Goal: Use online tool/utility: Utilize a website feature to perform a specific function

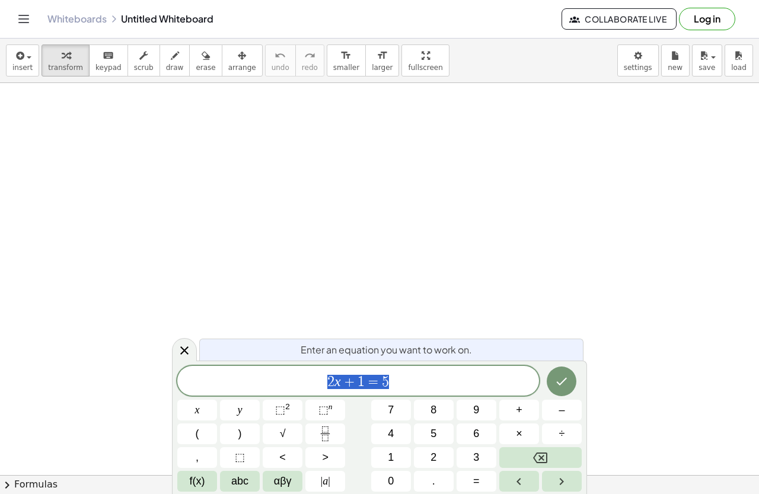
click at [395, 380] on span "2 x + 1 = 5" at bounding box center [358, 382] width 362 height 17
click at [520, 481] on icon "Left arrow" at bounding box center [519, 482] width 14 height 14
click at [519, 481] on icon "Left arrow" at bounding box center [519, 482] width 14 height 14
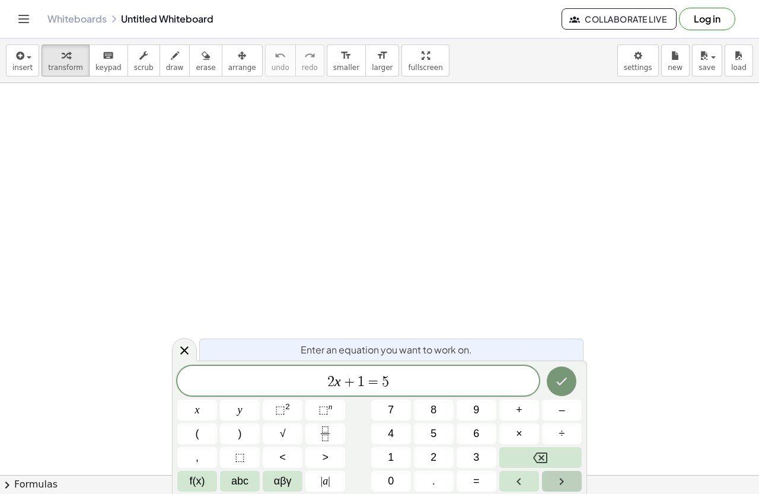
click at [570, 478] on button "Right arrow" at bounding box center [562, 481] width 40 height 21
click at [549, 453] on button "Backspace" at bounding box center [541, 457] width 82 height 21
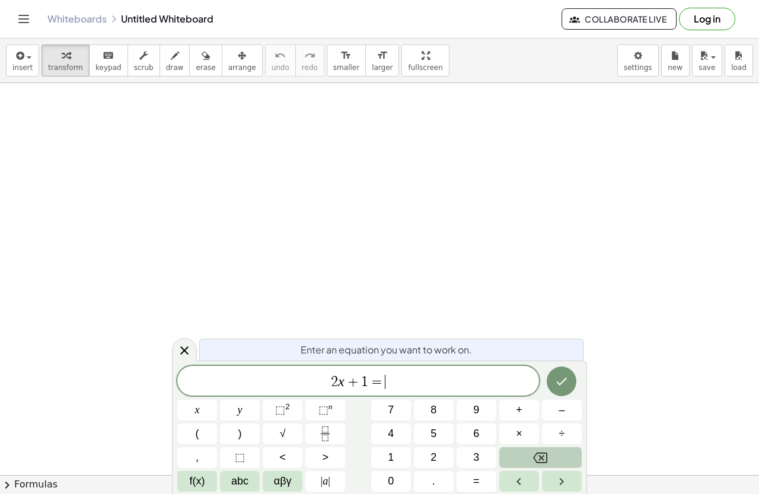
click at [549, 453] on button "Backspace" at bounding box center [541, 457] width 82 height 21
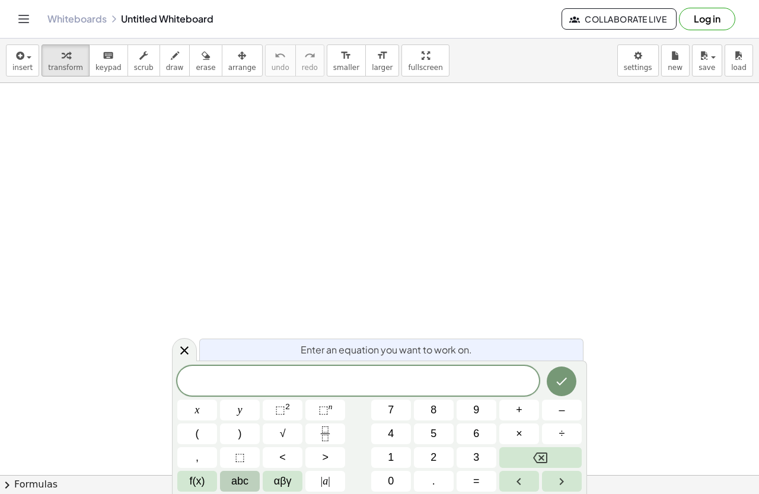
click at [249, 478] on span "abc" at bounding box center [239, 481] width 17 height 16
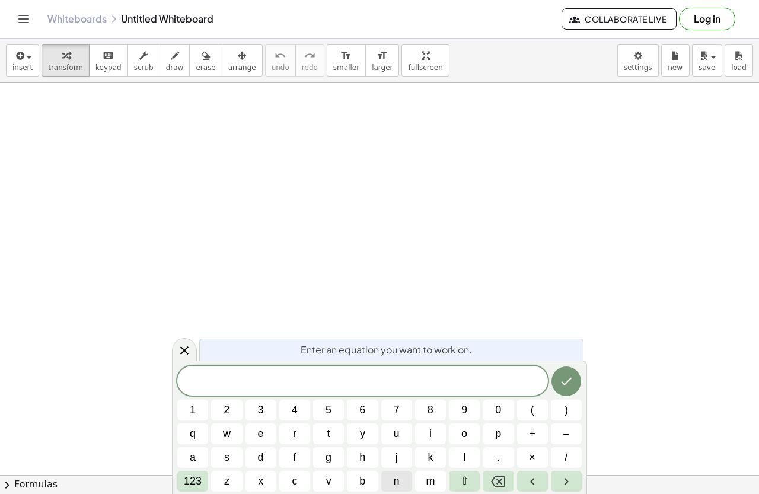
click at [402, 480] on button "n" at bounding box center [396, 481] width 31 height 21
click at [197, 478] on span "123" at bounding box center [193, 481] width 18 height 16
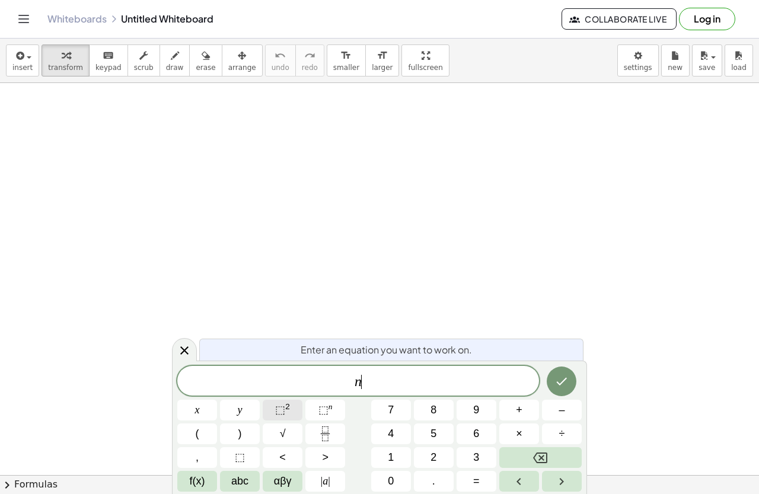
click at [286, 408] on sup "2" at bounding box center [287, 406] width 5 height 9
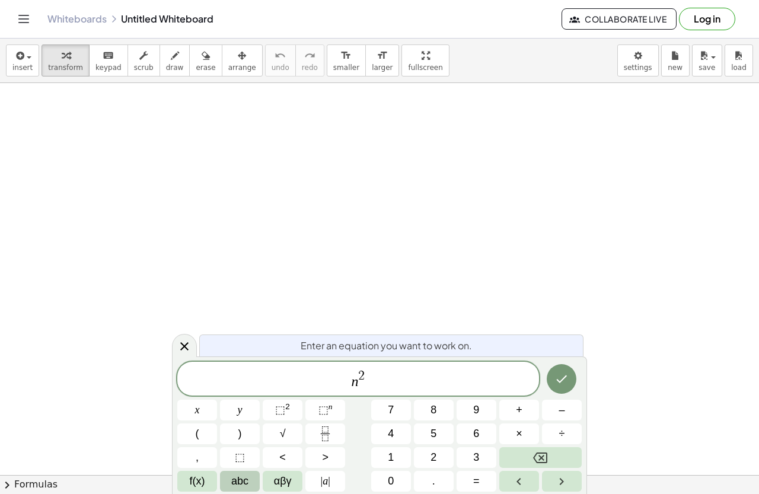
click at [249, 482] on button "abc" at bounding box center [240, 481] width 40 height 21
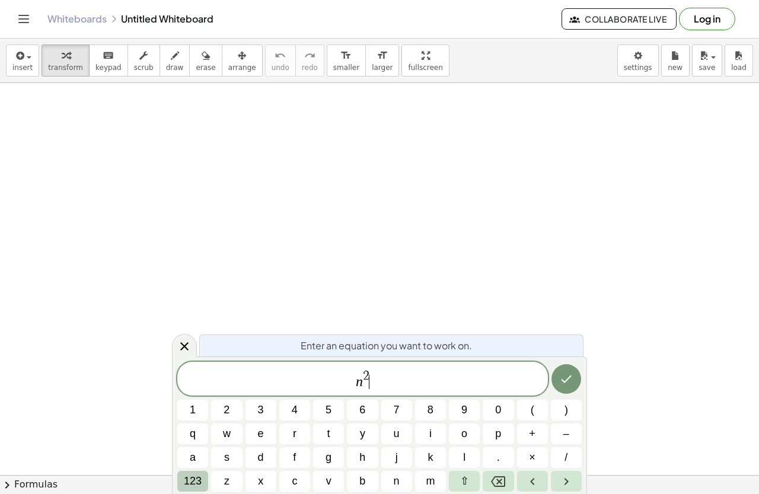
click at [194, 478] on span "123" at bounding box center [193, 481] width 18 height 16
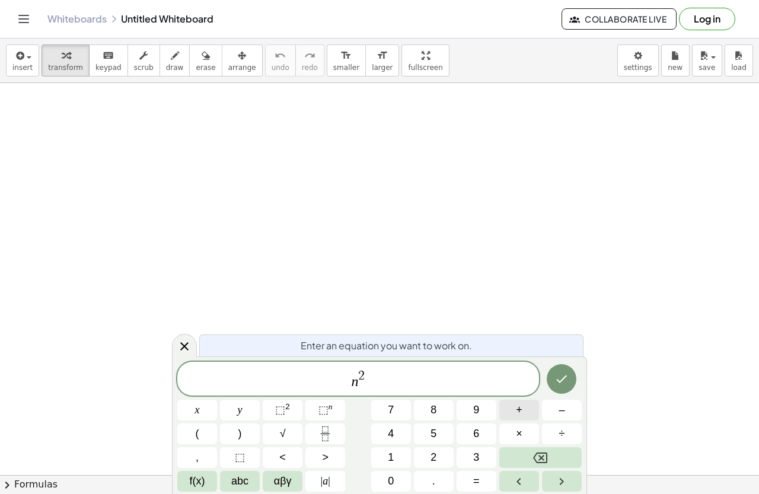
click at [529, 411] on button "+" at bounding box center [520, 410] width 40 height 21
click at [386, 454] on button "1" at bounding box center [391, 457] width 40 height 21
click at [560, 377] on icon "Done" at bounding box center [562, 379] width 14 height 14
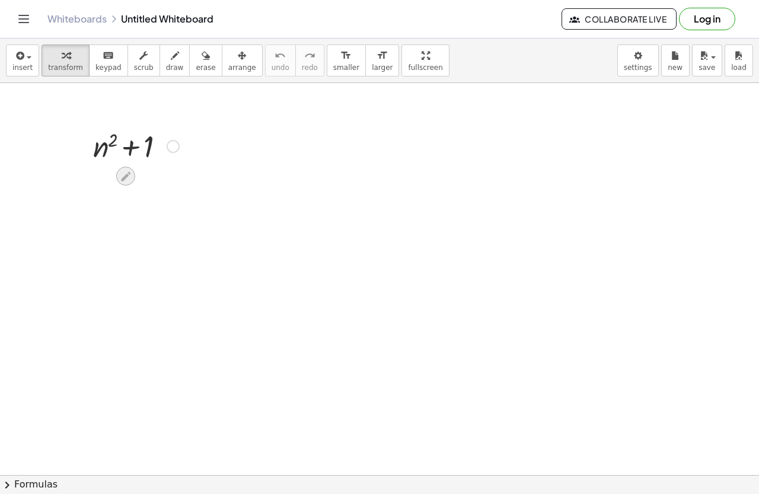
click at [132, 173] on icon at bounding box center [125, 176] width 12 height 12
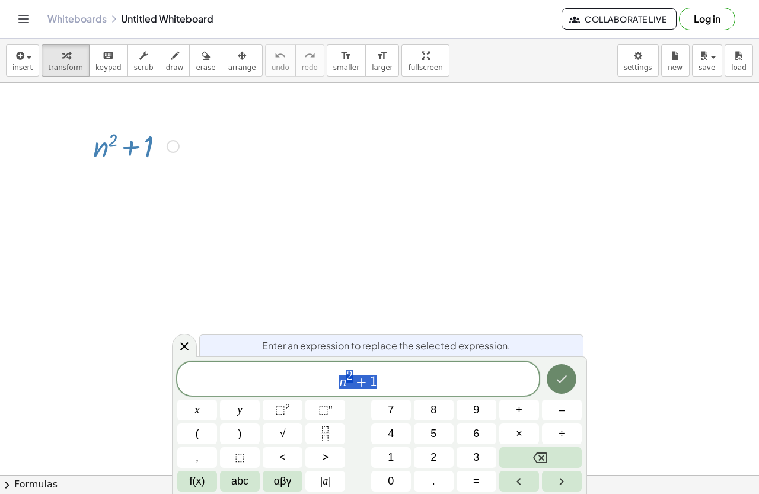
click at [561, 381] on icon "Done" at bounding box center [562, 379] width 14 height 14
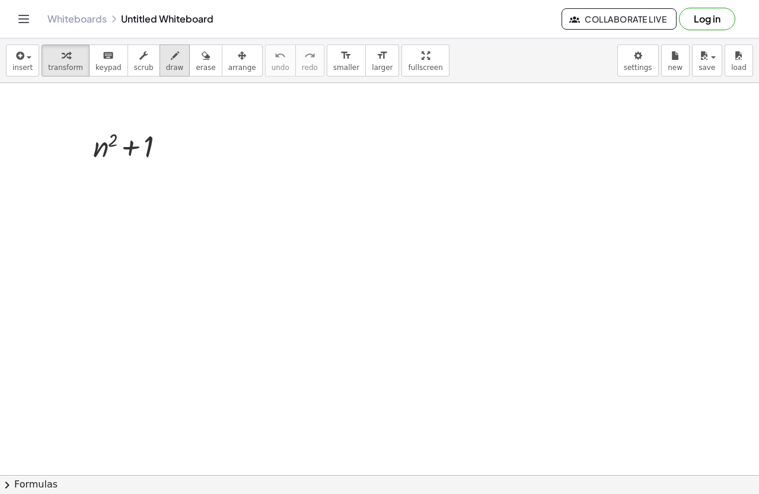
click at [166, 70] on span "draw" at bounding box center [175, 67] width 18 height 8
drag, startPoint x: 89, startPoint y: 201, endPoint x: 110, endPoint y: 191, distance: 22.8
drag, startPoint x: 117, startPoint y: 193, endPoint x: 141, endPoint y: 183, distance: 25.6
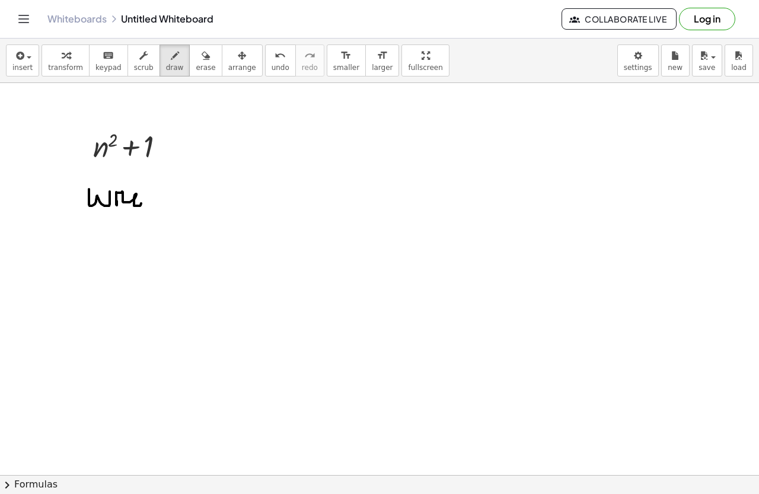
drag, startPoint x: 147, startPoint y: 206, endPoint x: 144, endPoint y: 189, distance: 16.9
drag, startPoint x: 152, startPoint y: 188, endPoint x: 163, endPoint y: 189, distance: 10.2
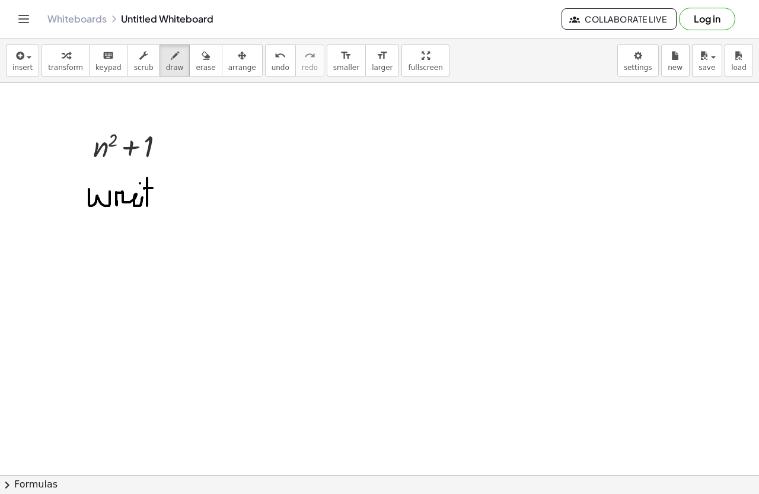
drag, startPoint x: 165, startPoint y: 193, endPoint x: 169, endPoint y: 198, distance: 6.8
click at [196, 62] on div "button" at bounding box center [206, 55] width 20 height 14
drag, startPoint x: 199, startPoint y: 165, endPoint x: 174, endPoint y: 196, distance: 40.1
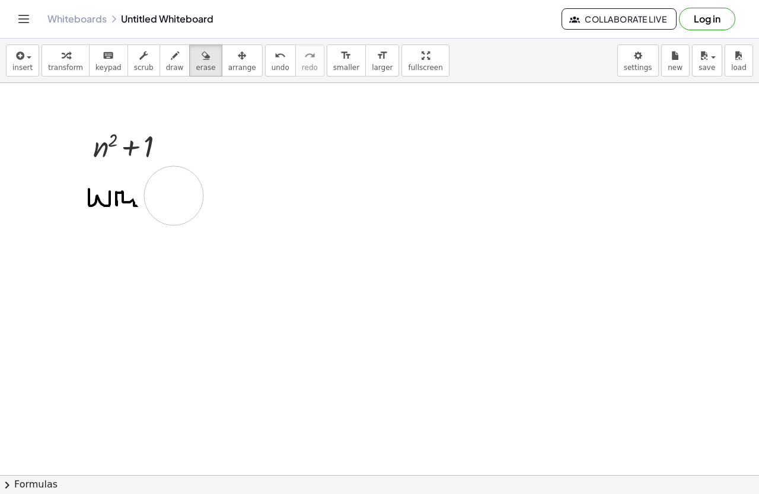
drag, startPoint x: 162, startPoint y: 200, endPoint x: 110, endPoint y: 149, distance: 72.6
drag, startPoint x: 101, startPoint y: 151, endPoint x: 138, endPoint y: 186, distance: 50.8
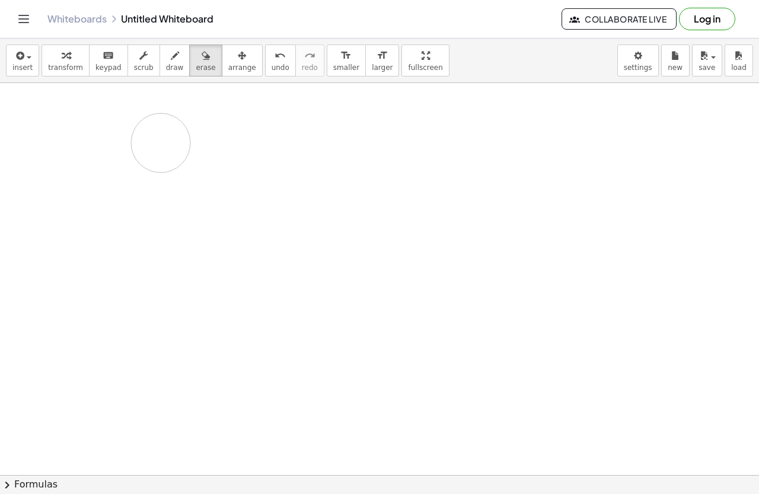
drag, startPoint x: 120, startPoint y: 144, endPoint x: 209, endPoint y: 141, distance: 88.5
click at [166, 64] on span "draw" at bounding box center [175, 67] width 18 height 8
click at [15, 64] on span "insert" at bounding box center [22, 67] width 20 height 8
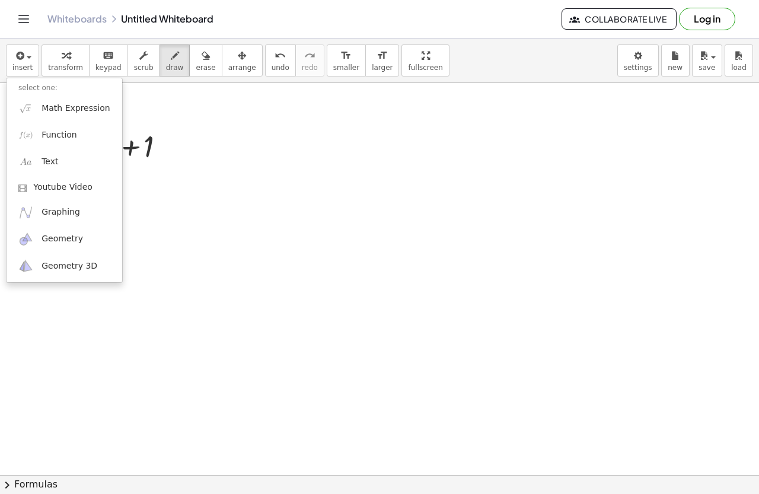
click at [476, 59] on div "insert select one: Math Expression Function Text Youtube Video Graphing Geometr…" at bounding box center [379, 61] width 759 height 44
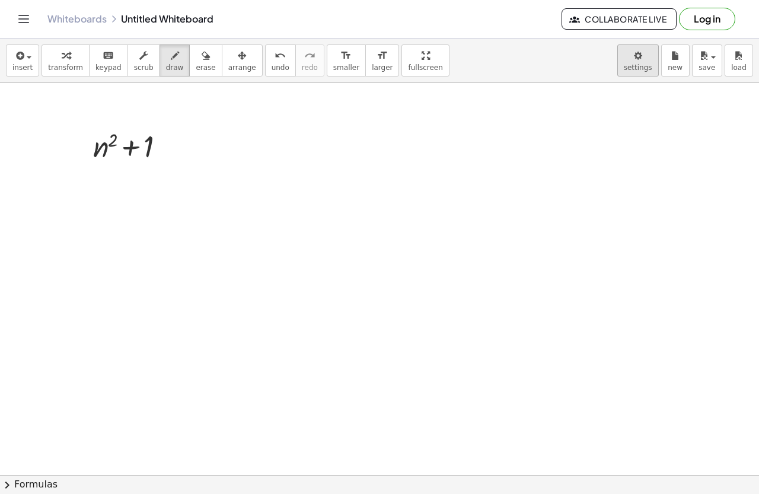
click at [648, 69] on body "Graspable Math Activities Get Started Activity Bank Assigned Work Classes White…" at bounding box center [379, 247] width 759 height 494
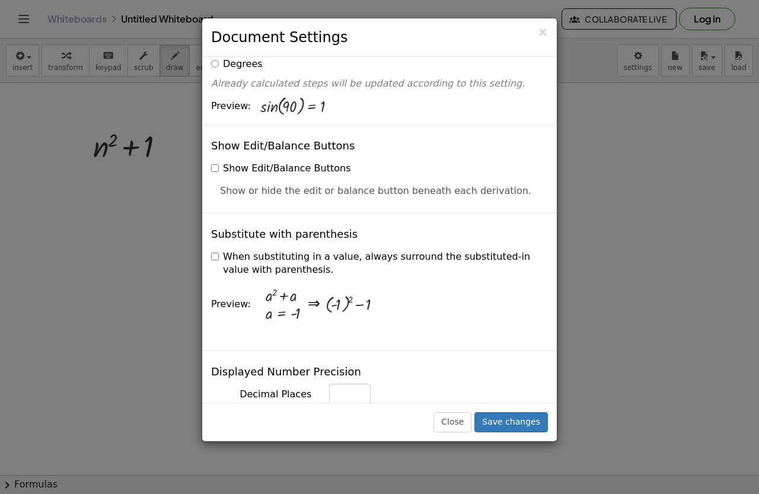
scroll to position [237, 0]
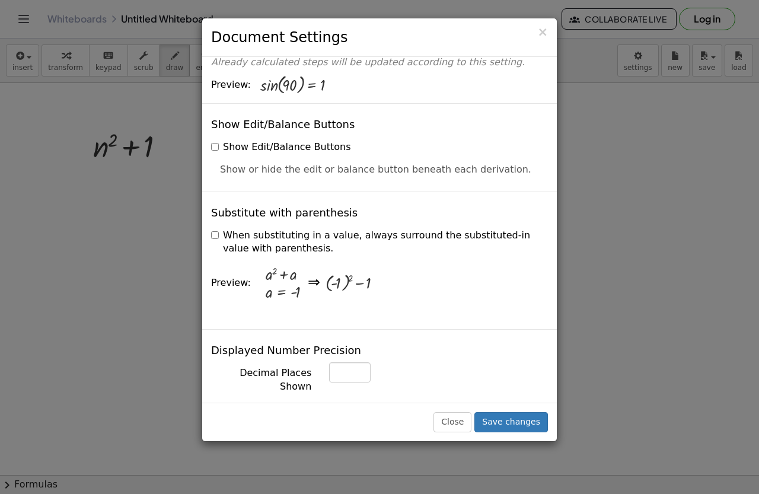
click at [220, 229] on label "When substituting in a value, always surround the substituted-in value with par…" at bounding box center [379, 242] width 337 height 27
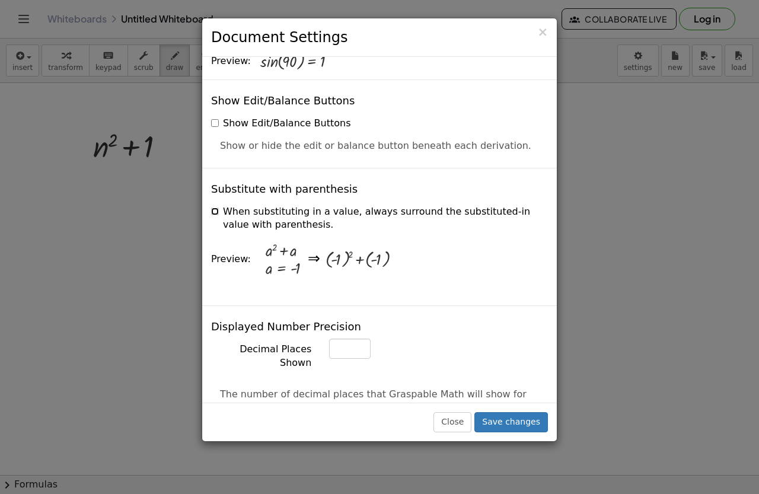
scroll to position [297, 0]
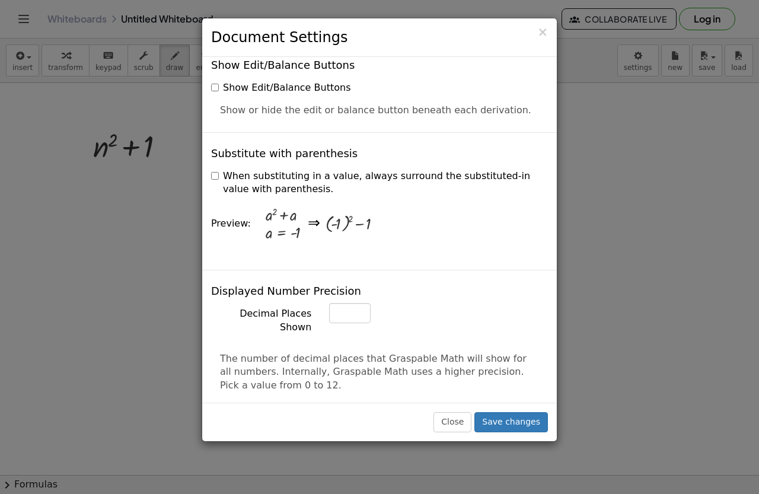
click at [219, 170] on label "When substituting in a value, always surround the substituted-in value with par…" at bounding box center [379, 183] width 337 height 27
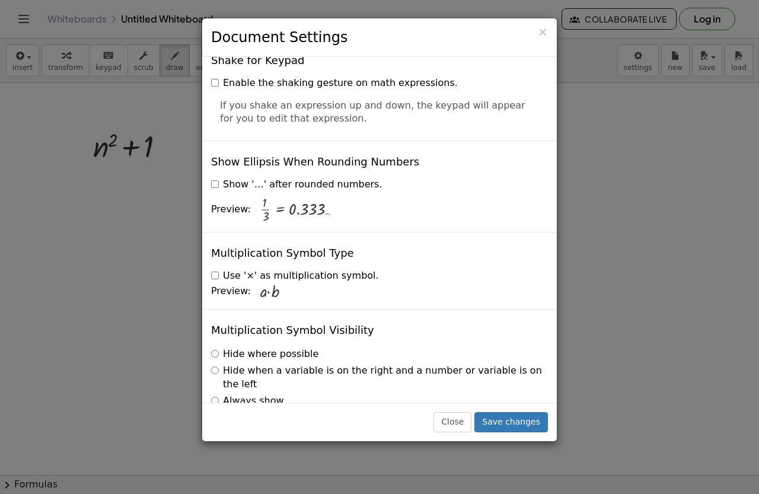
scroll to position [2823, 0]
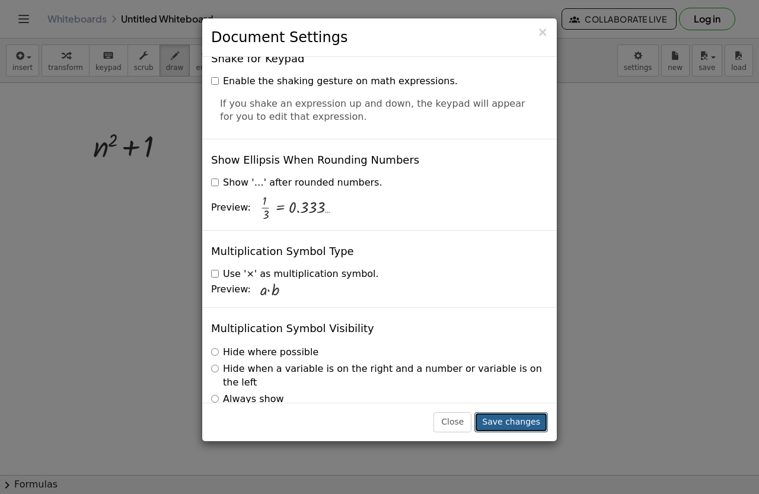
click at [497, 424] on button "Save changes" at bounding box center [512, 422] width 74 height 20
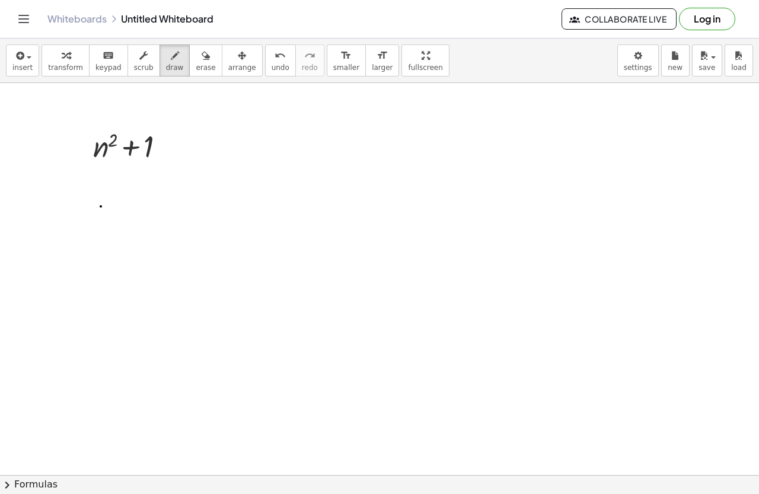
drag, startPoint x: 101, startPoint y: 206, endPoint x: 90, endPoint y: 230, distance: 26.3
drag, startPoint x: 101, startPoint y: 217, endPoint x: 99, endPoint y: 231, distance: 13.8
drag, startPoint x: 109, startPoint y: 210, endPoint x: 114, endPoint y: 219, distance: 10.1
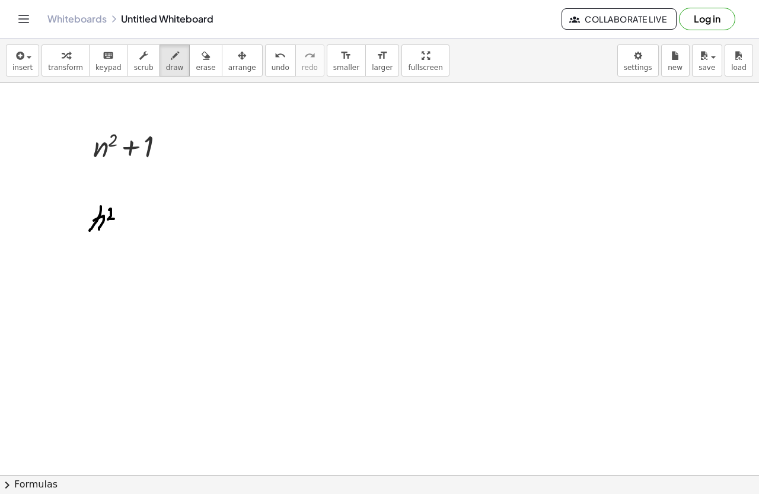
drag, startPoint x: 120, startPoint y: 224, endPoint x: 131, endPoint y: 225, distance: 10.7
drag, startPoint x: 125, startPoint y: 222, endPoint x: 125, endPoint y: 229, distance: 7.1
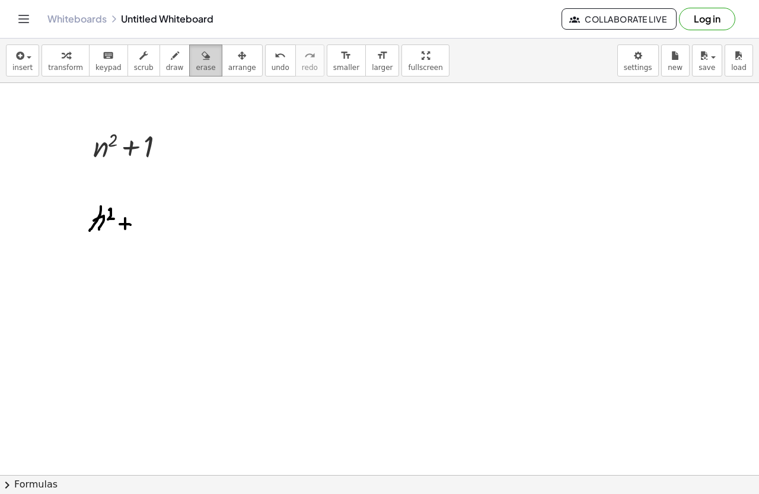
click at [202, 62] on icon "button" at bounding box center [206, 56] width 8 height 14
drag, startPoint x: 113, startPoint y: 236, endPoint x: 104, endPoint y: 179, distance: 58.2
click at [160, 58] on button "draw" at bounding box center [175, 60] width 31 height 32
click at [103, 74] on button "keyboard keypad" at bounding box center [108, 60] width 39 height 32
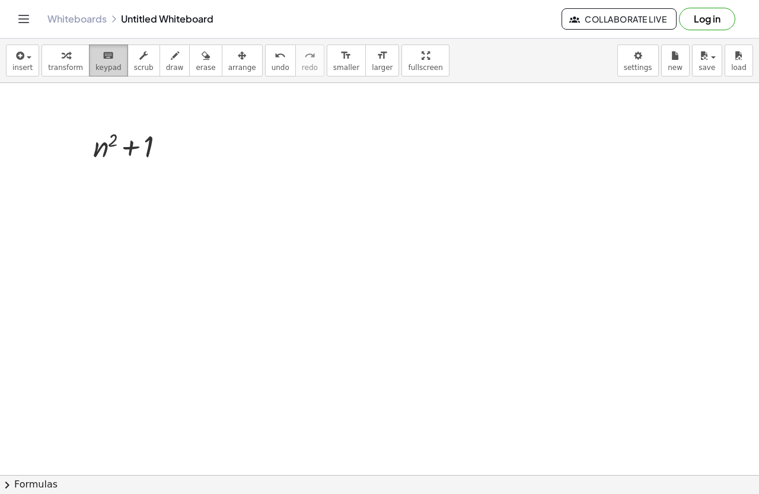
click at [103, 71] on span "keypad" at bounding box center [109, 67] width 26 height 8
click at [166, 63] on span "draw" at bounding box center [175, 67] width 18 height 8
drag, startPoint x: 69, startPoint y: 213, endPoint x: 78, endPoint y: 228, distance: 17.3
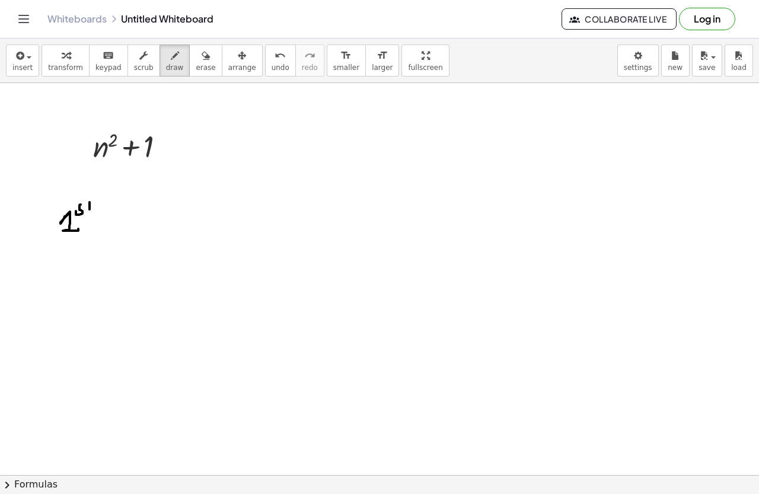
drag, startPoint x: 88, startPoint y: 205, endPoint x: 95, endPoint y: 205, distance: 7.1
drag, startPoint x: 109, startPoint y: 205, endPoint x: 109, endPoint y: 224, distance: 19.0
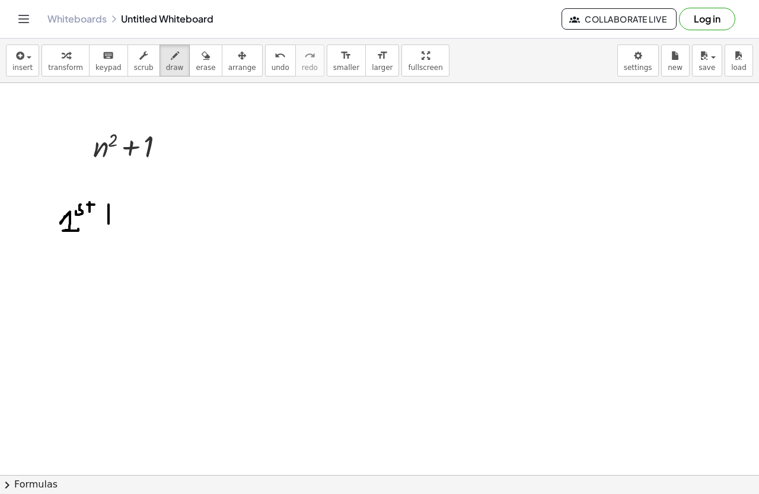
drag, startPoint x: 104, startPoint y: 211, endPoint x: 120, endPoint y: 208, distance: 16.2
drag, startPoint x: 126, startPoint y: 211, endPoint x: 131, endPoint y: 220, distance: 9.3
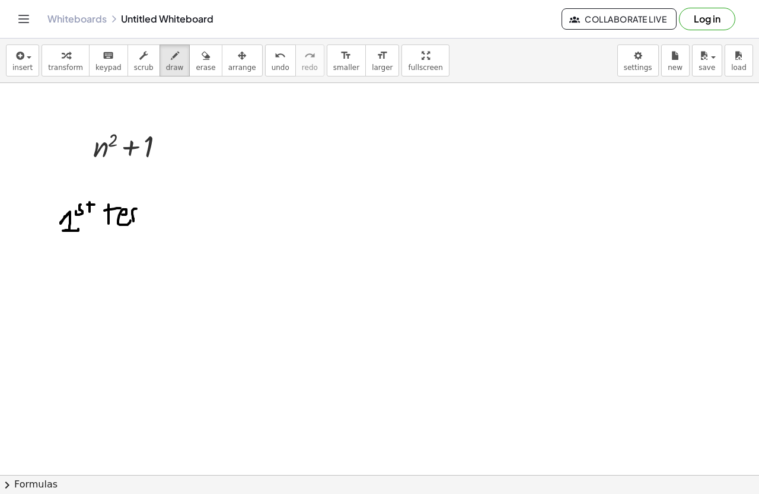
drag, startPoint x: 133, startPoint y: 210, endPoint x: 142, endPoint y: 219, distance: 12.6
drag, startPoint x: 144, startPoint y: 210, endPoint x: 162, endPoint y: 220, distance: 21.0
drag, startPoint x: 177, startPoint y: 219, endPoint x: 266, endPoint y: 218, distance: 88.4
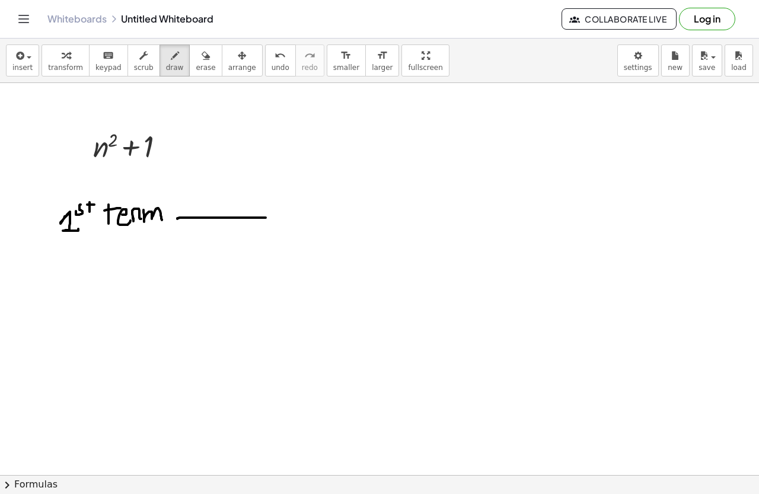
drag, startPoint x: 284, startPoint y: 200, endPoint x: 300, endPoint y: 200, distance: 16.0
drag, startPoint x: 300, startPoint y: 191, endPoint x: 316, endPoint y: 193, distance: 15.6
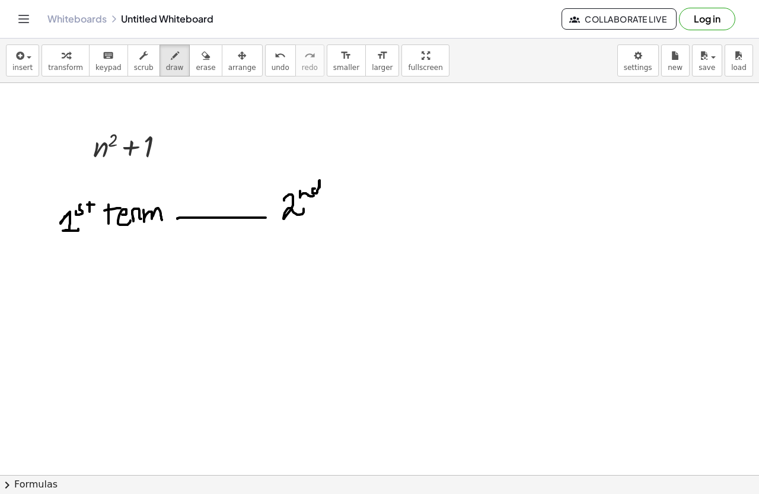
drag, startPoint x: 314, startPoint y: 189, endPoint x: 341, endPoint y: 190, distance: 26.7
drag, startPoint x: 346, startPoint y: 196, endPoint x: 342, endPoint y: 201, distance: 7.1
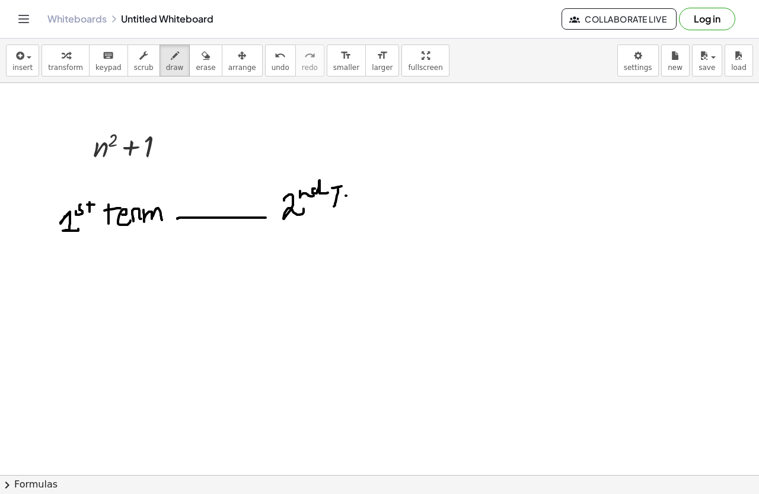
drag, startPoint x: 362, startPoint y: 196, endPoint x: 364, endPoint y: 202, distance: 6.8
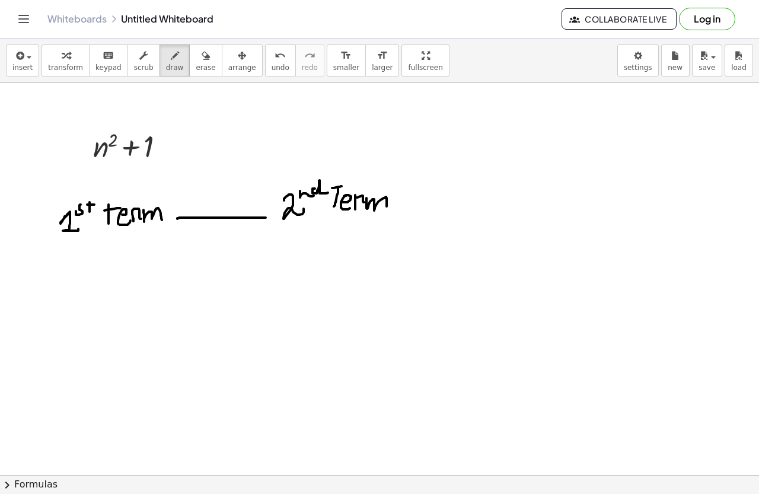
drag, startPoint x: 367, startPoint y: 198, endPoint x: 387, endPoint y: 208, distance: 22.6
drag, startPoint x: 400, startPoint y: 209, endPoint x: 476, endPoint y: 209, distance: 75.3
drag, startPoint x: 507, startPoint y: 182, endPoint x: 501, endPoint y: 199, distance: 17.6
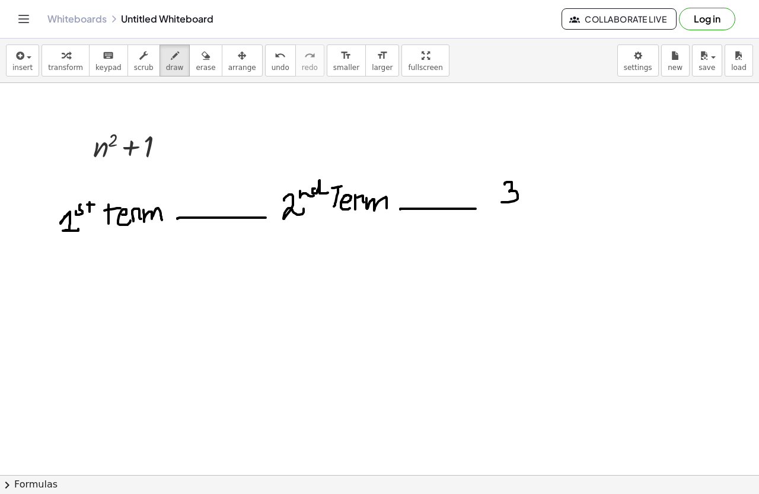
drag, startPoint x: 531, startPoint y: 173, endPoint x: 537, endPoint y: 174, distance: 6.6
drag, startPoint x: 535, startPoint y: 179, endPoint x: 555, endPoint y: 180, distance: 19.6
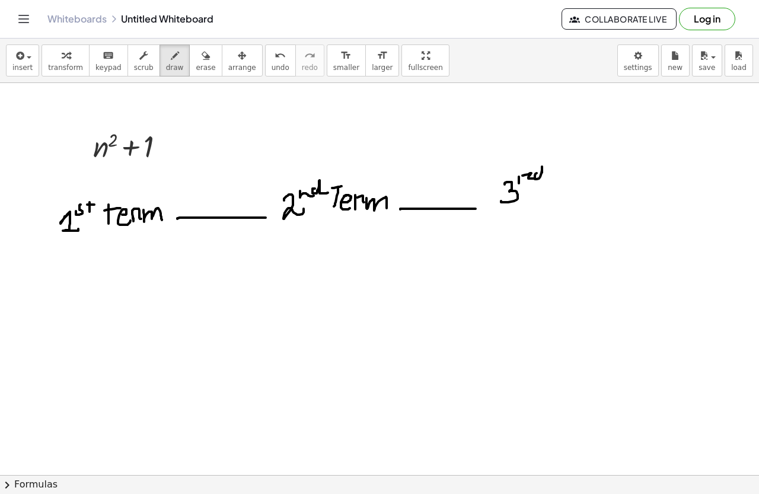
drag, startPoint x: 541, startPoint y: 187, endPoint x: 540, endPoint y: 196, distance: 9.0
drag, startPoint x: 548, startPoint y: 193, endPoint x: 558, endPoint y: 193, distance: 10.1
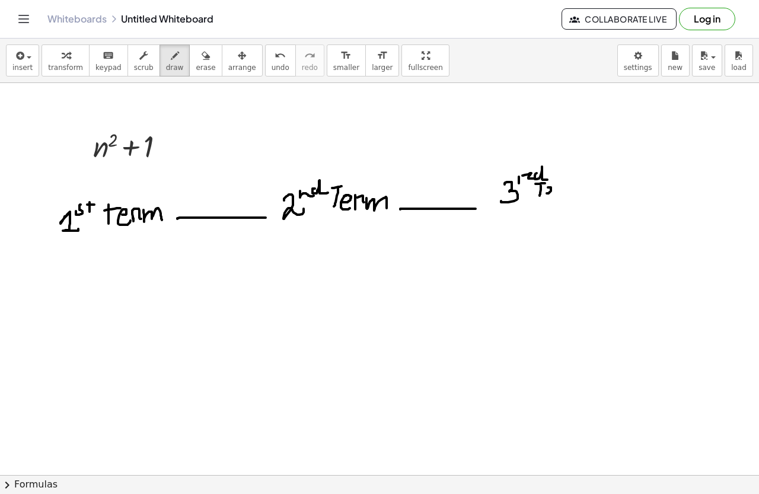
drag, startPoint x: 562, startPoint y: 185, endPoint x: 565, endPoint y: 190, distance: 6.1
drag, startPoint x: 571, startPoint y: 185, endPoint x: 589, endPoint y: 193, distance: 20.2
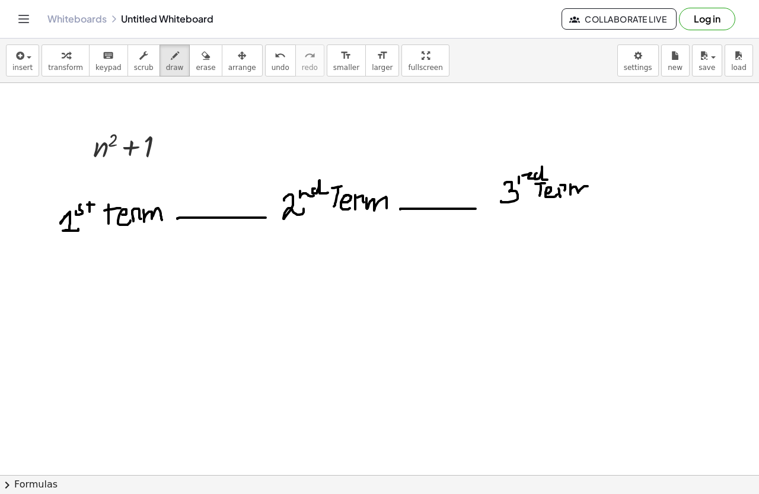
drag, startPoint x: 596, startPoint y: 192, endPoint x: 686, endPoint y: 191, distance: 89.6
click at [28, 64] on span "insert" at bounding box center [22, 67] width 20 height 8
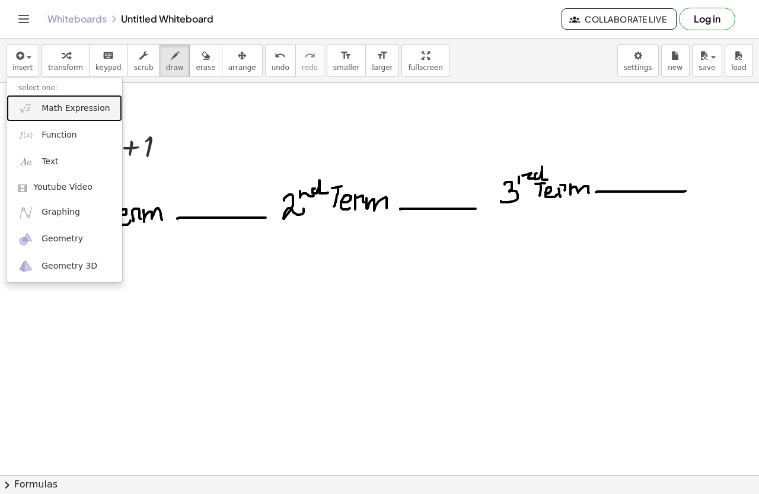
click at [89, 112] on span "Math Expression" at bounding box center [76, 109] width 68 height 12
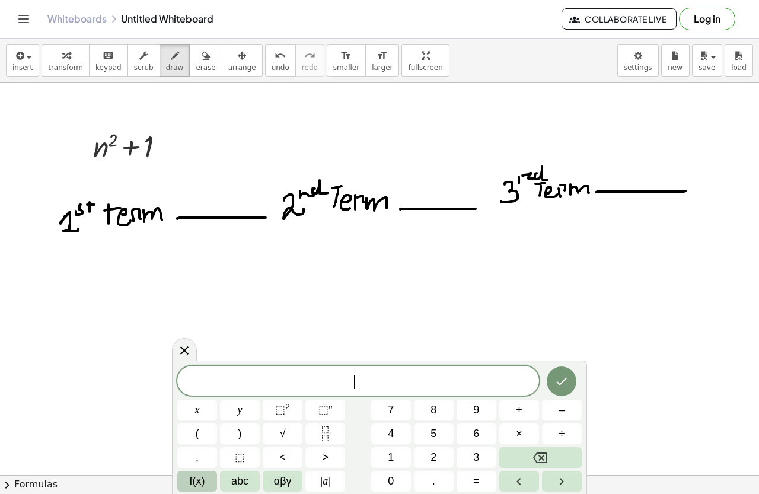
click at [203, 479] on span "f(x)" at bounding box center [197, 481] width 15 height 16
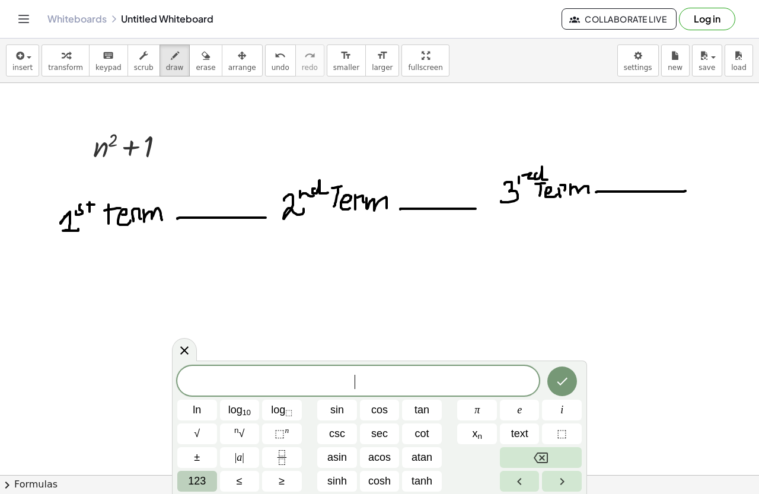
click at [197, 482] on span "123" at bounding box center [197, 481] width 18 height 16
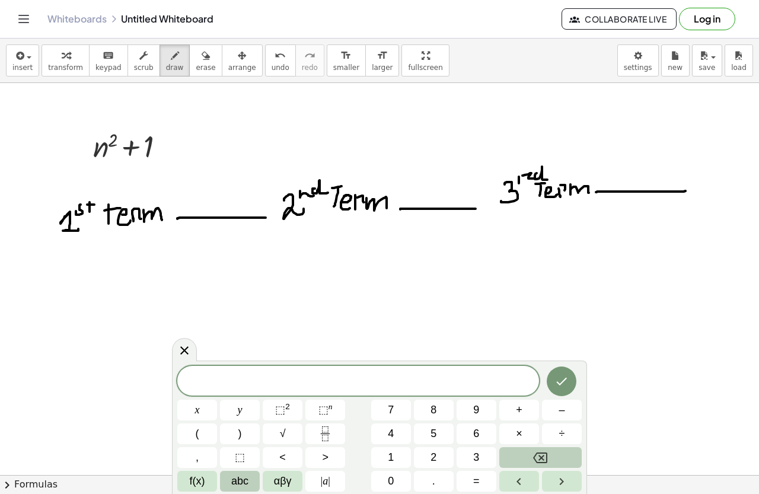
click at [231, 479] on button "abc" at bounding box center [240, 481] width 40 height 21
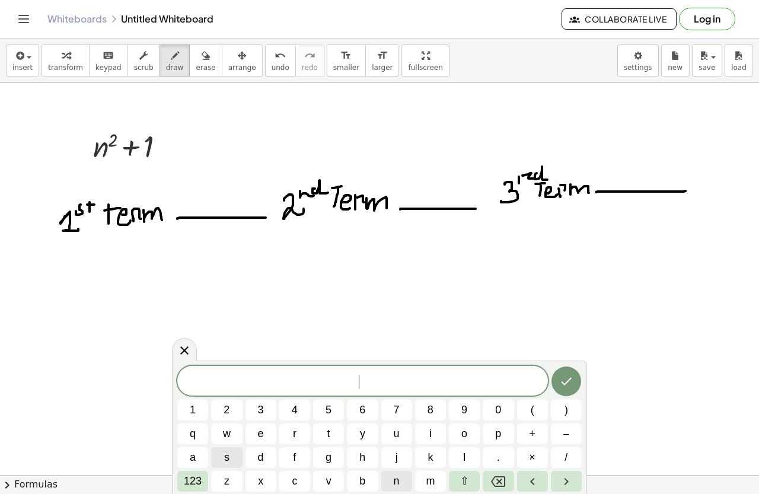
click at [397, 482] on span "n" at bounding box center [397, 481] width 6 height 16
click at [197, 478] on span "123" at bounding box center [193, 481] width 18 height 16
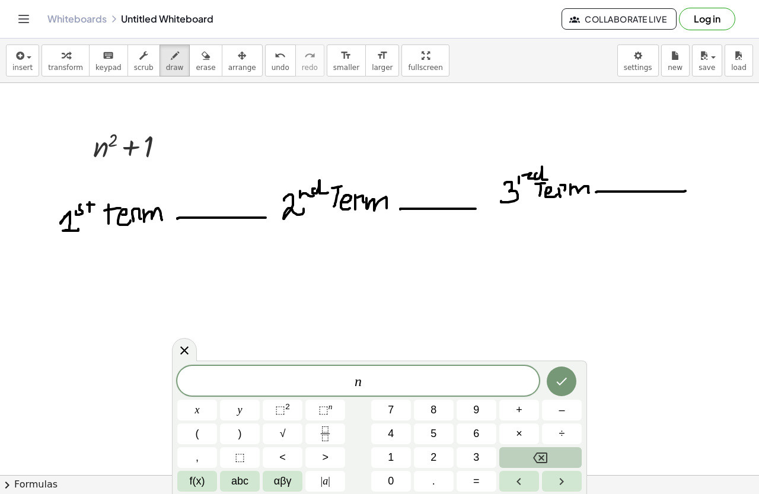
click at [514, 456] on button "Backspace" at bounding box center [541, 457] width 82 height 21
click at [397, 458] on button "1" at bounding box center [391, 457] width 40 height 21
click at [241, 482] on span "abc" at bounding box center [239, 481] width 17 height 16
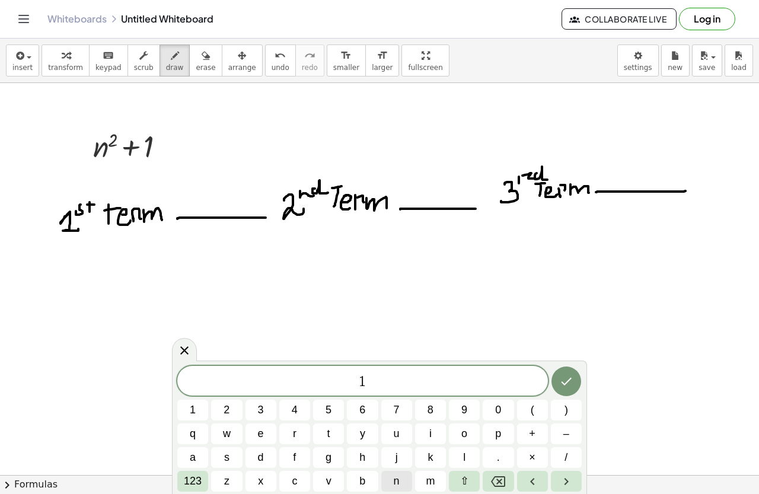
click at [390, 478] on button "n" at bounding box center [396, 481] width 31 height 21
click at [196, 478] on span "123" at bounding box center [193, 481] width 18 height 16
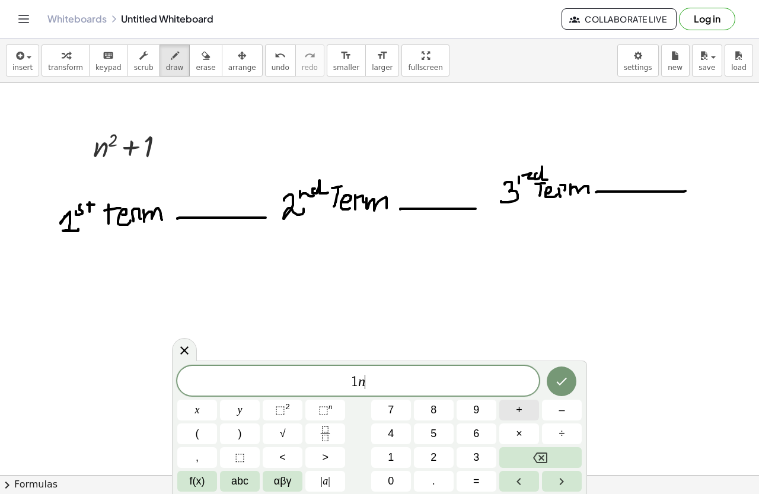
click at [517, 413] on span "+" at bounding box center [519, 410] width 7 height 16
click at [396, 457] on button "1" at bounding box center [391, 457] width 40 height 21
click at [565, 377] on icon "Done" at bounding box center [562, 381] width 14 height 14
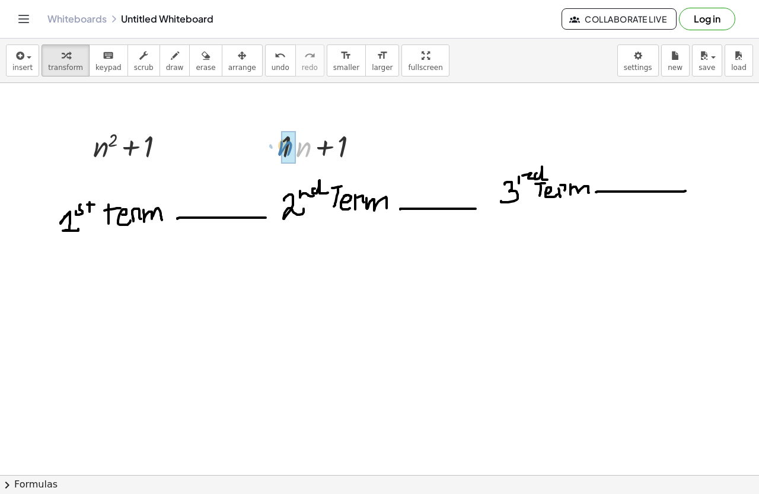
drag, startPoint x: 297, startPoint y: 147, endPoint x: 279, endPoint y: 145, distance: 18.4
click at [279, 145] on div "· n + · 1 + · 1 · n + 1" at bounding box center [322, 145] width 119 height 46
drag, startPoint x: 301, startPoint y: 186, endPoint x: 288, endPoint y: 144, distance: 43.9
drag, startPoint x: 299, startPoint y: 186, endPoint x: 418, endPoint y: 155, distance: 122.7
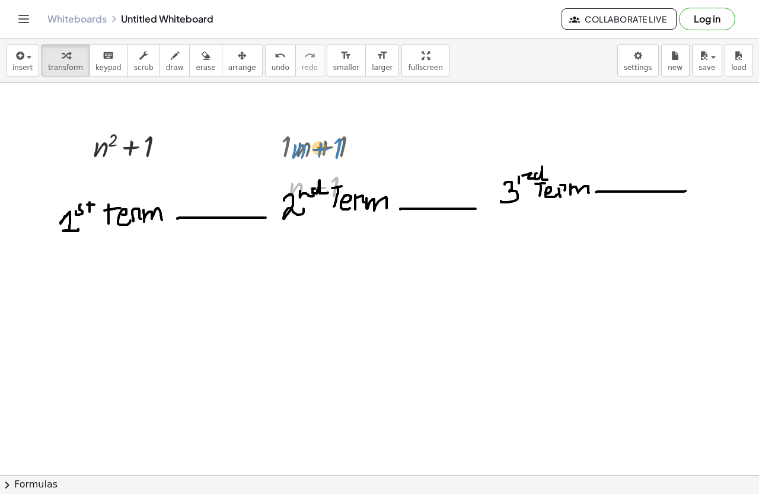
drag, startPoint x: 304, startPoint y: 187, endPoint x: 287, endPoint y: 135, distance: 55.2
click at [317, 147] on div "+ · 1 · n + 1 + n + 1 + n + 1" at bounding box center [317, 147] width 0 height 0
click at [322, 211] on icon at bounding box center [316, 217] width 12 height 12
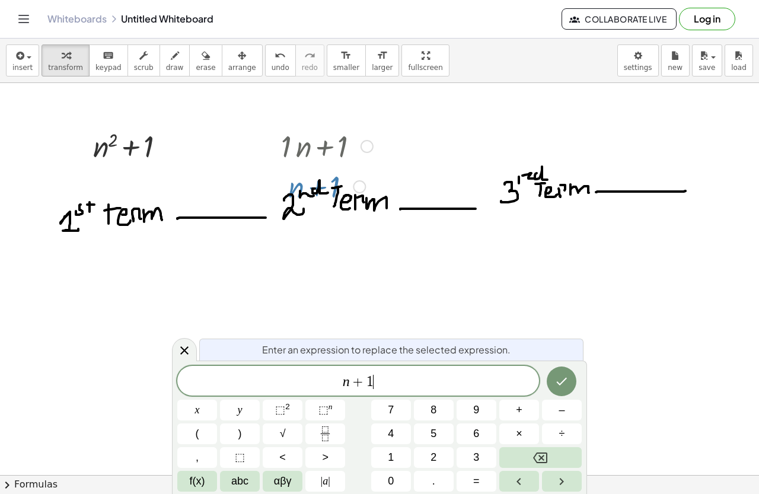
click at [378, 380] on span "n + 1 ​" at bounding box center [358, 382] width 362 height 17
click at [545, 453] on icon "Backspace" at bounding box center [540, 458] width 14 height 11
click at [545, 454] on icon "Backspace" at bounding box center [540, 458] width 14 height 14
click at [397, 406] on button "7" at bounding box center [391, 410] width 40 height 21
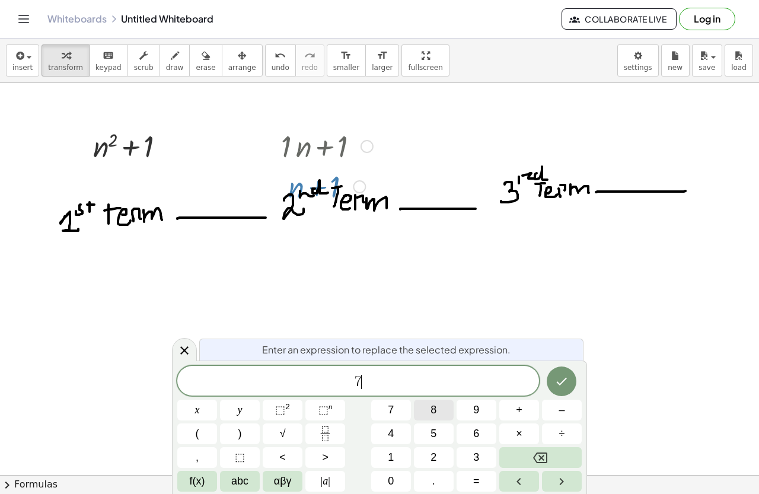
click at [425, 406] on button "8" at bounding box center [434, 410] width 40 height 21
click at [523, 411] on button "+" at bounding box center [520, 410] width 40 height 21
click at [482, 437] on button "6" at bounding box center [477, 434] width 40 height 21
click at [564, 373] on button "Done" at bounding box center [562, 382] width 30 height 30
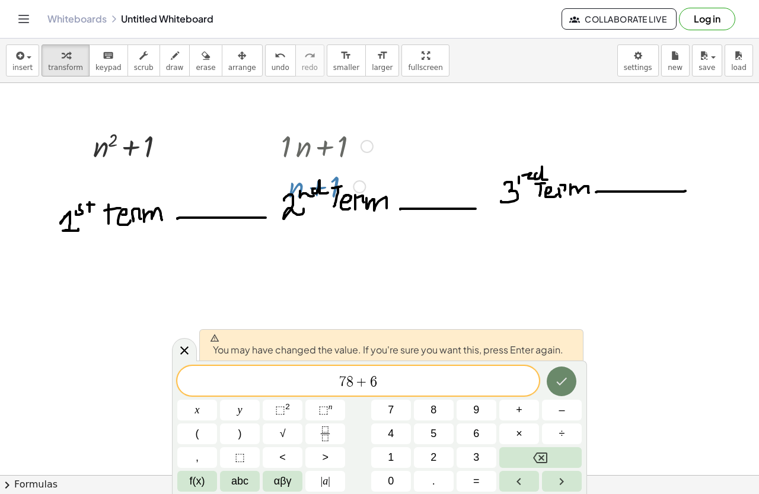
click at [562, 376] on icon "Done" at bounding box center [562, 381] width 14 height 14
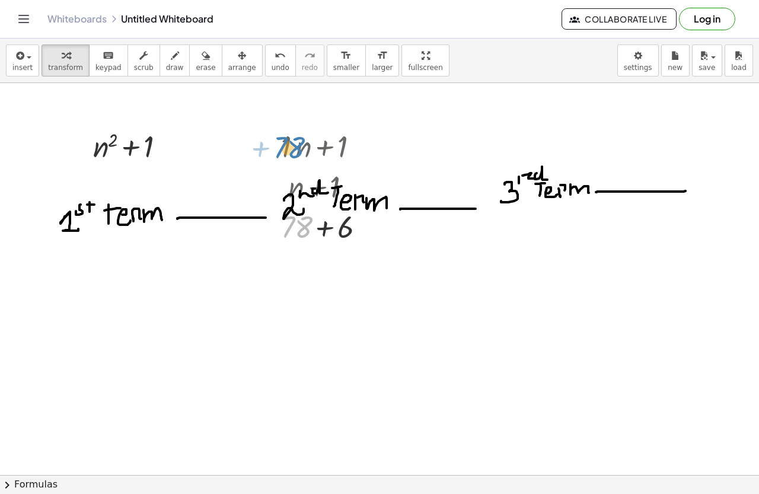
drag, startPoint x: 310, startPoint y: 234, endPoint x: 303, endPoint y: 155, distance: 79.9
click at [317, 147] on div "+ · 1 · n + 1 + n + 1 + 78 + 78 + 6" at bounding box center [317, 147] width 0 height 0
drag, startPoint x: 304, startPoint y: 224, endPoint x: 302, endPoint y: 185, distance: 38.6
click at [317, 147] on div "+ · 1 · n + 1 + n + 1 + 78 + 78 + 6" at bounding box center [317, 147] width 0 height 0
drag, startPoint x: 336, startPoint y: 213, endPoint x: 311, endPoint y: 222, distance: 26.1
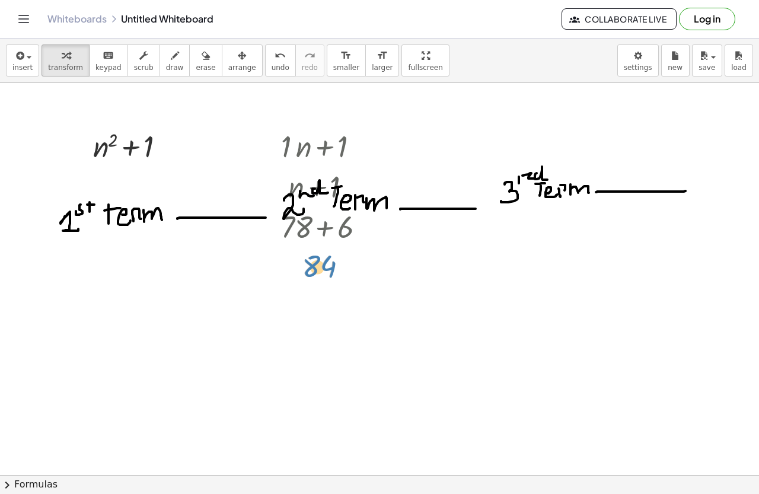
click at [320, 262] on div at bounding box center [327, 265] width 104 height 39
click at [196, 65] on span "erase" at bounding box center [206, 67] width 20 height 8
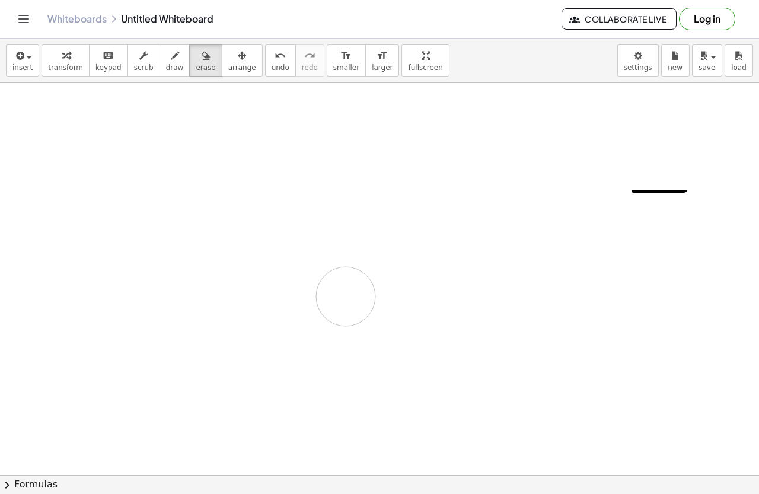
drag, startPoint x: 87, startPoint y: 175, endPoint x: 503, endPoint y: 233, distance: 420.5
drag, startPoint x: 591, startPoint y: 238, endPoint x: 212, endPoint y: 185, distance: 382.2
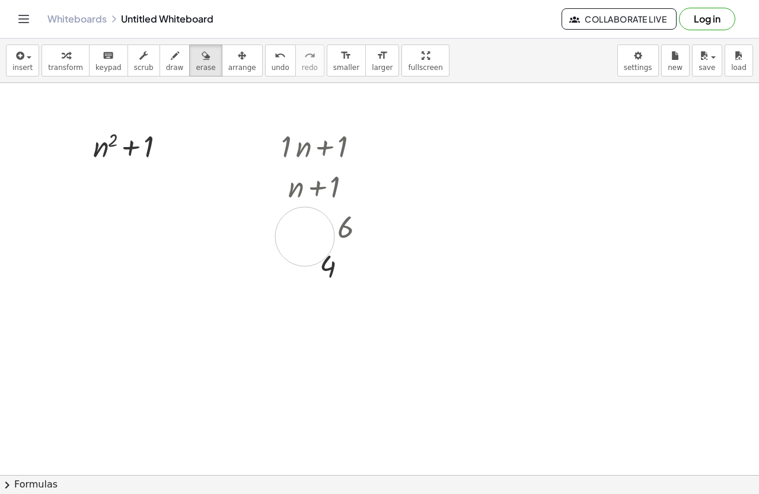
drag, startPoint x: 236, startPoint y: 184, endPoint x: 183, endPoint y: 128, distance: 76.8
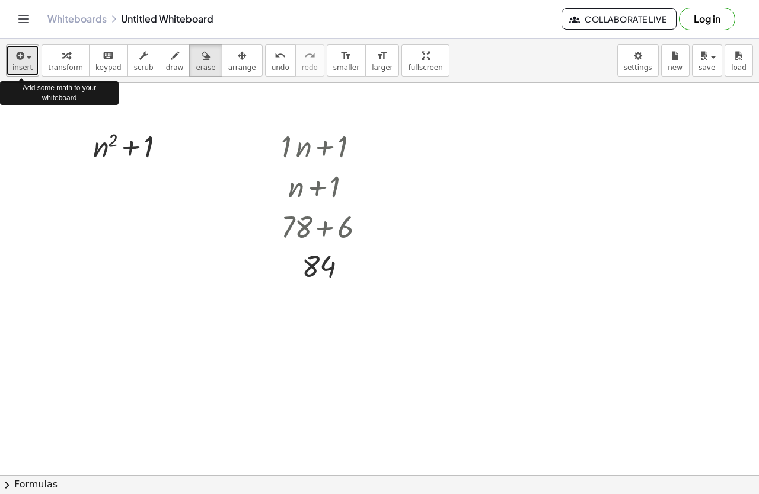
click at [27, 62] on div "button" at bounding box center [22, 55] width 20 height 14
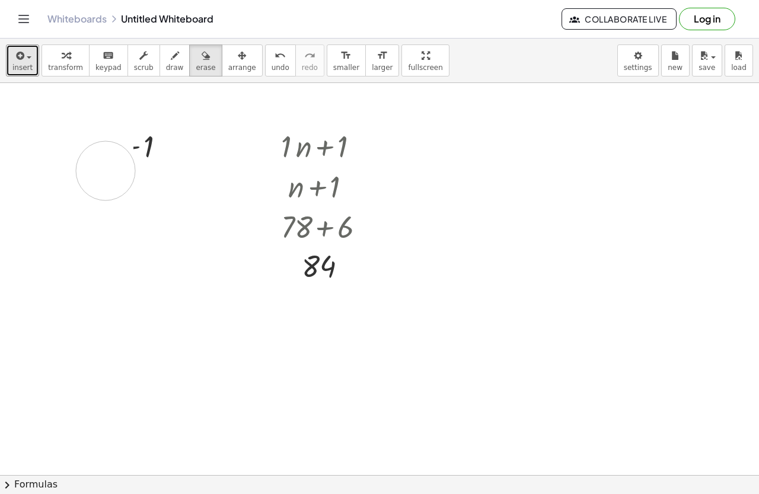
drag, startPoint x: 104, startPoint y: 144, endPoint x: 255, endPoint y: 104, distance: 156.0
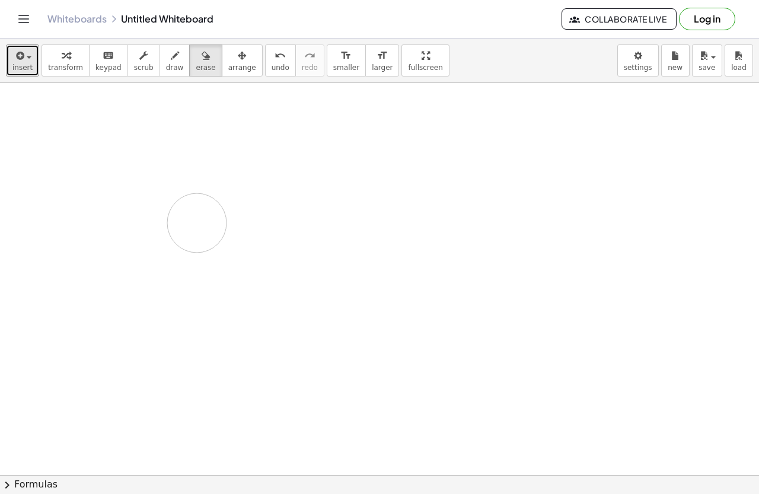
drag, startPoint x: 245, startPoint y: 156, endPoint x: 194, endPoint y: 112, distance: 67.3
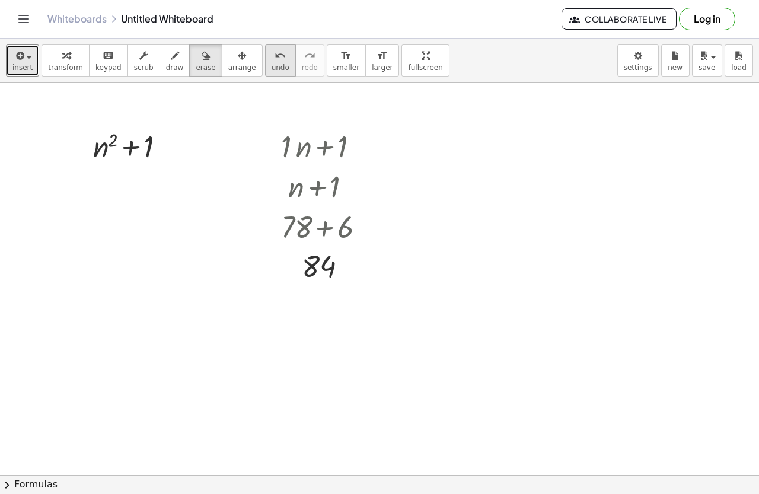
click at [275, 61] on icon "undo" at bounding box center [280, 56] width 11 height 14
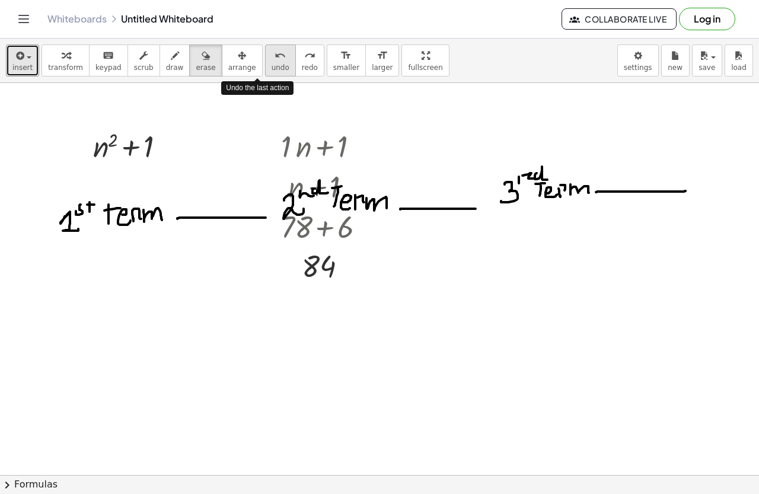
click at [275, 61] on icon "undo" at bounding box center [280, 56] width 11 height 14
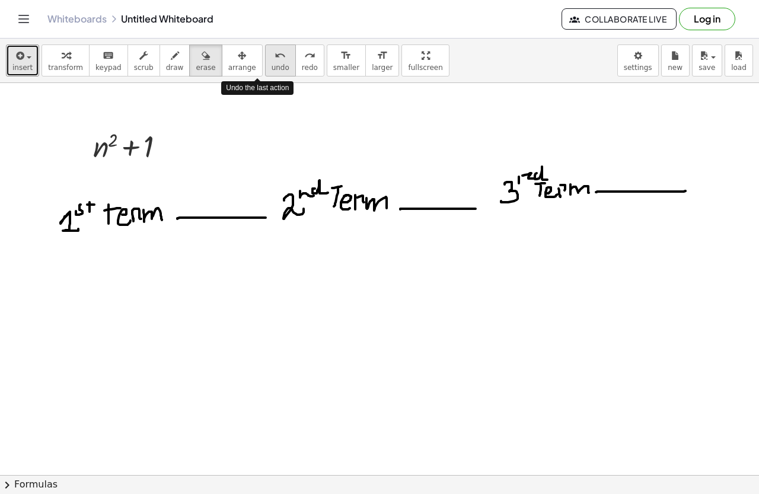
click at [275, 61] on icon "undo" at bounding box center [280, 56] width 11 height 14
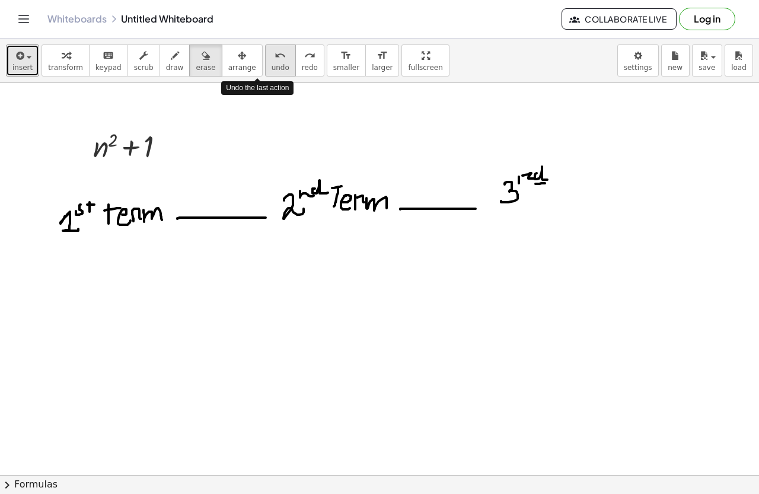
click at [275, 61] on icon "undo" at bounding box center [280, 56] width 11 height 14
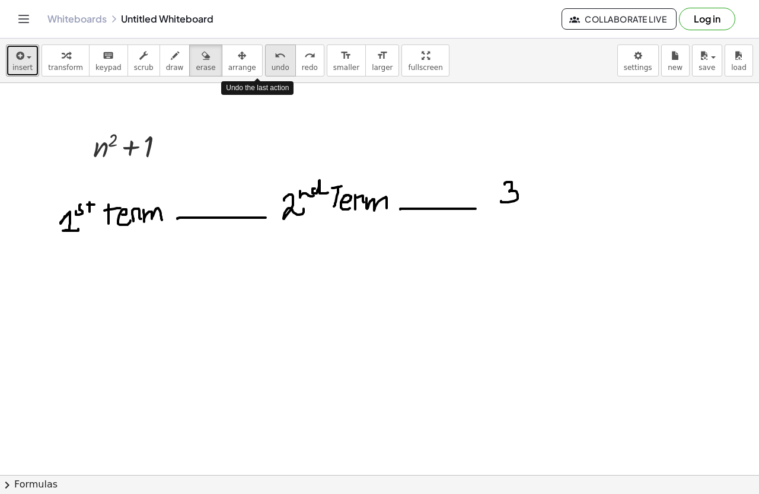
click at [275, 61] on icon "undo" at bounding box center [280, 56] width 11 height 14
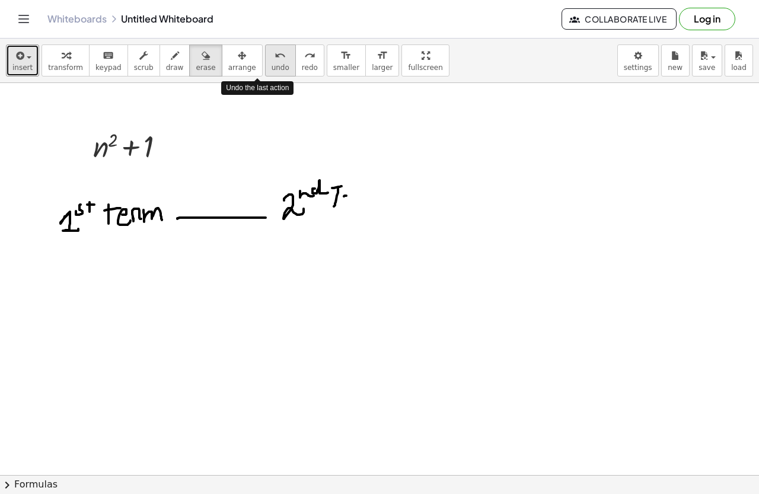
click at [275, 61] on icon "undo" at bounding box center [280, 56] width 11 height 14
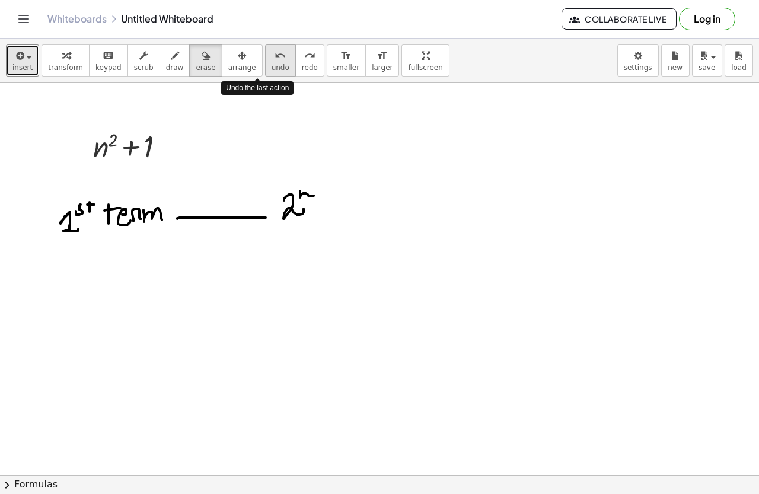
click at [275, 61] on icon "undo" at bounding box center [280, 56] width 11 height 14
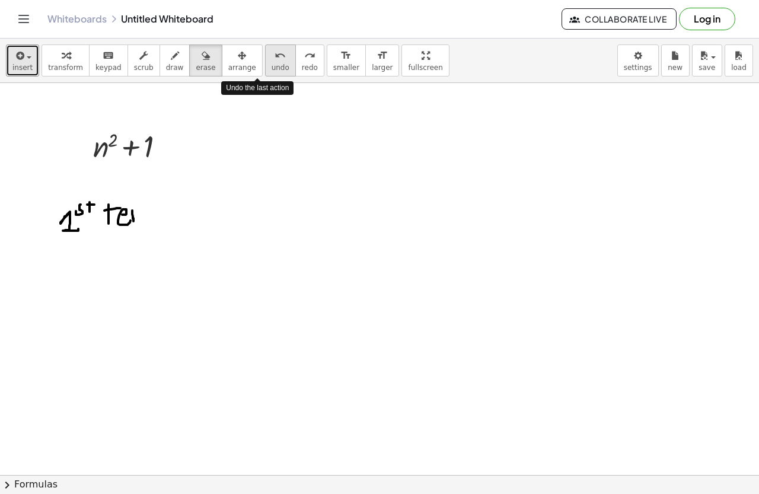
click at [275, 61] on icon "undo" at bounding box center [280, 56] width 11 height 14
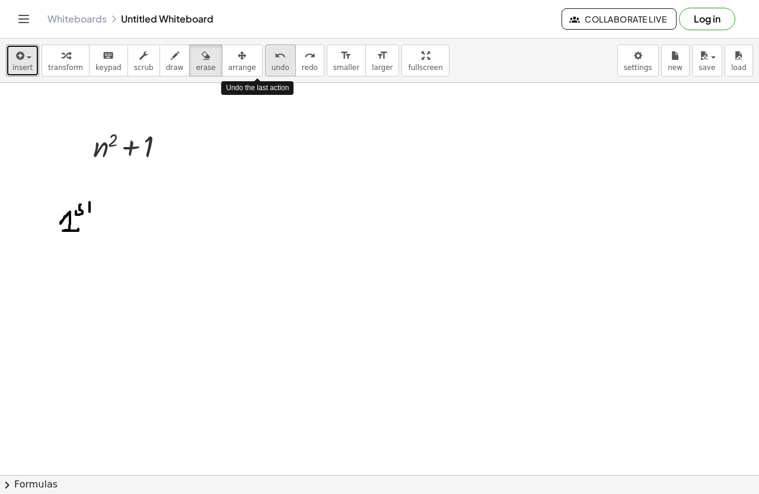
click at [275, 61] on icon "undo" at bounding box center [280, 56] width 11 height 14
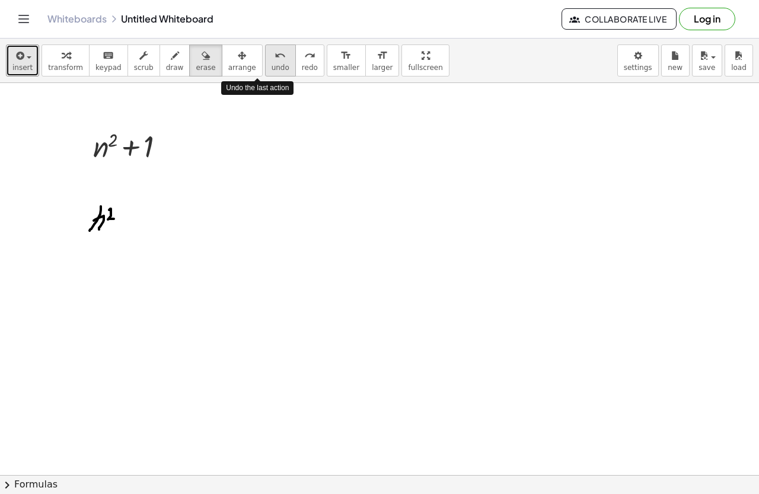
click at [275, 61] on icon "undo" at bounding box center [280, 56] width 11 height 14
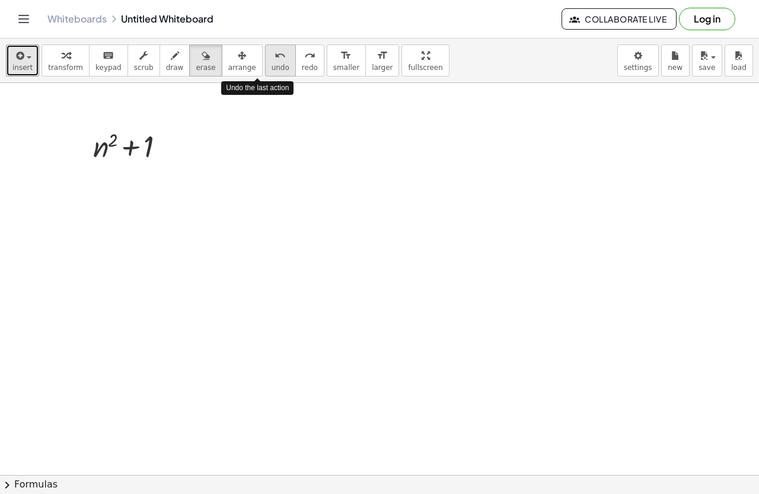
click at [275, 61] on icon "undo" at bounding box center [280, 56] width 11 height 14
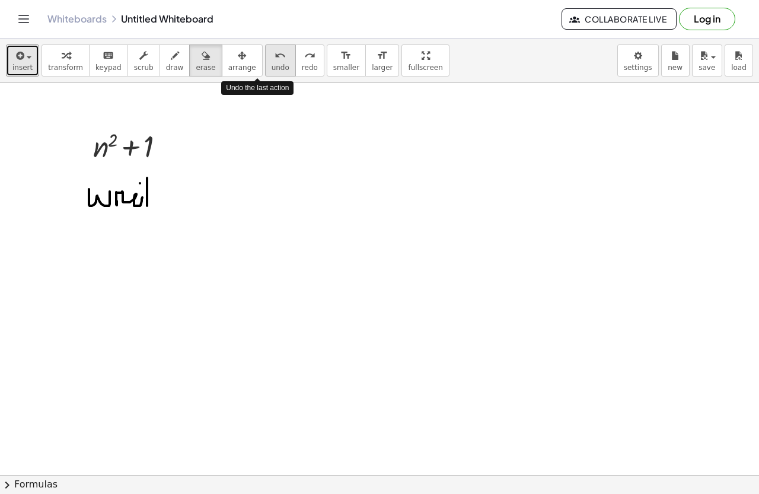
click at [275, 61] on icon "undo" at bounding box center [280, 56] width 11 height 14
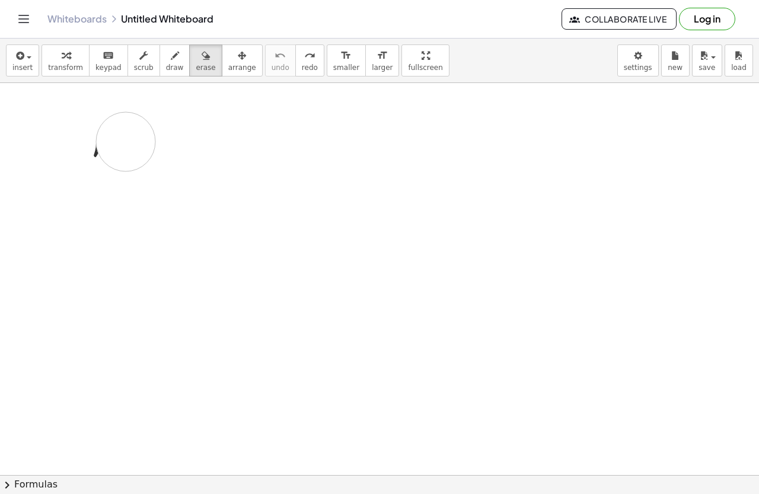
drag, startPoint x: 98, startPoint y: 141, endPoint x: 139, endPoint y: 147, distance: 41.5
drag, startPoint x: 137, startPoint y: 164, endPoint x: 151, endPoint y: 148, distance: 21.4
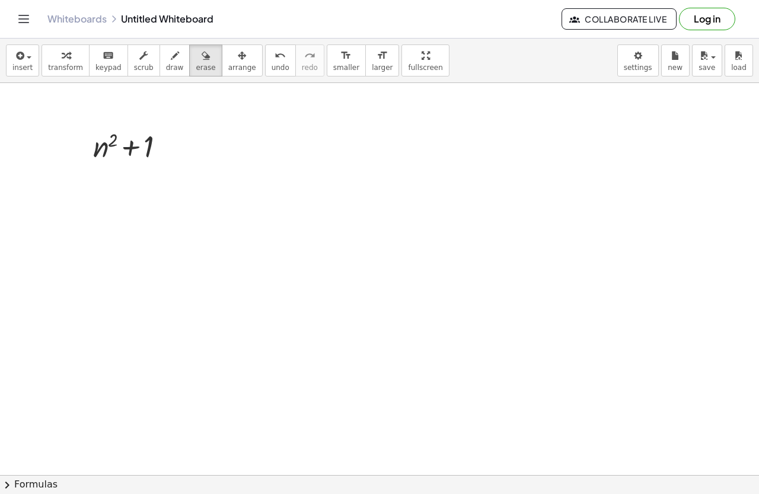
click at [27, 20] on icon "Toggle navigation" at bounding box center [24, 19] width 14 height 14
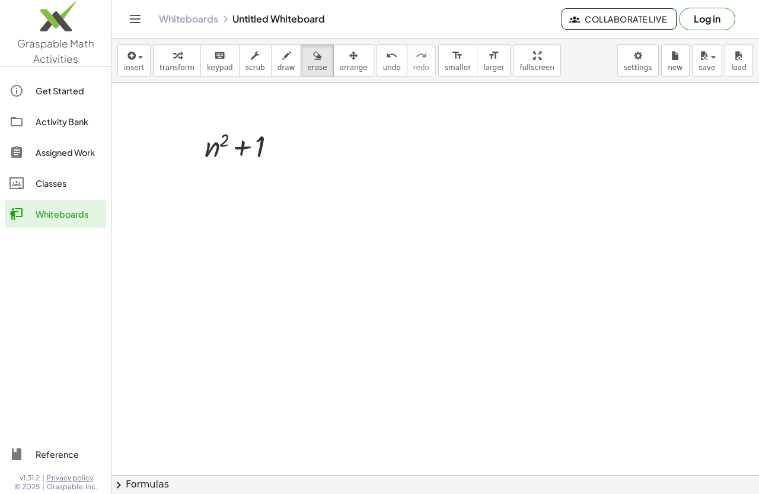
click at [319, 36] on div "Whiteboards Untitled Whiteboard Collaborate Live Log in" at bounding box center [435, 19] width 619 height 38
click at [129, 68] on span "insert" at bounding box center [134, 67] width 20 height 8
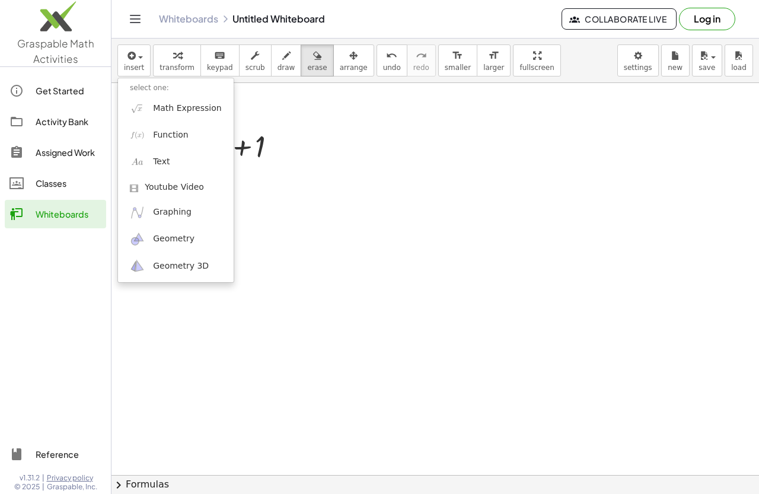
click at [263, 12] on div "Whiteboards Untitled Whiteboard Collaborate Live Log in" at bounding box center [435, 19] width 619 height 38
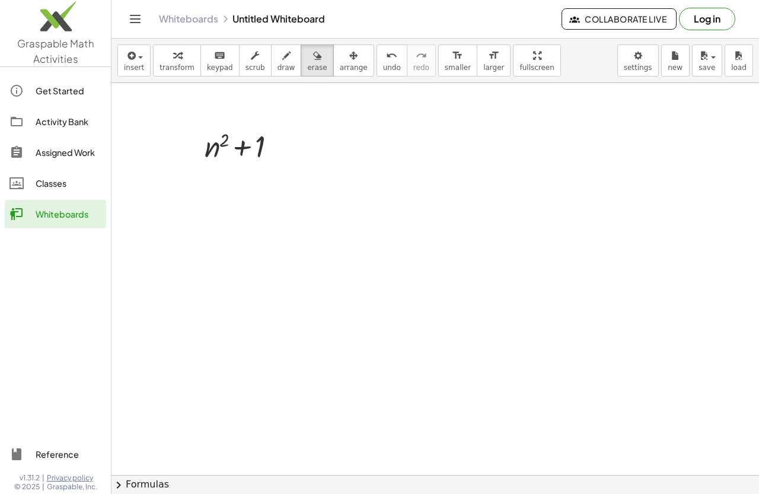
click at [133, 21] on icon "Toggle navigation" at bounding box center [135, 19] width 14 height 14
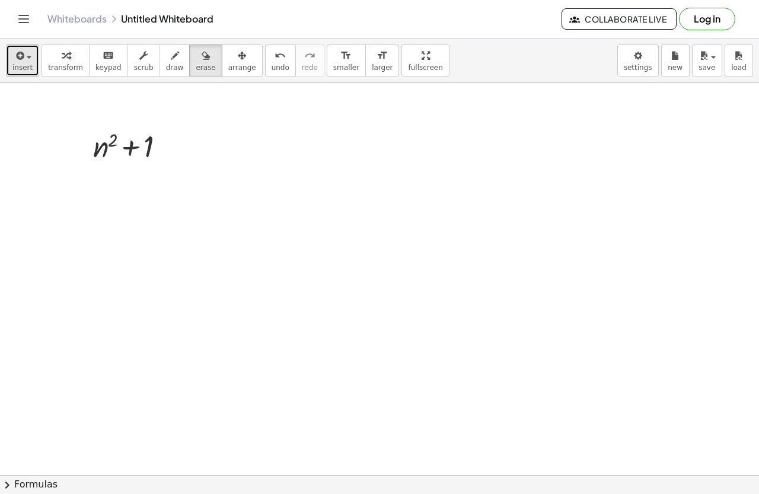
click at [36, 61] on button "insert" at bounding box center [22, 60] width 33 height 32
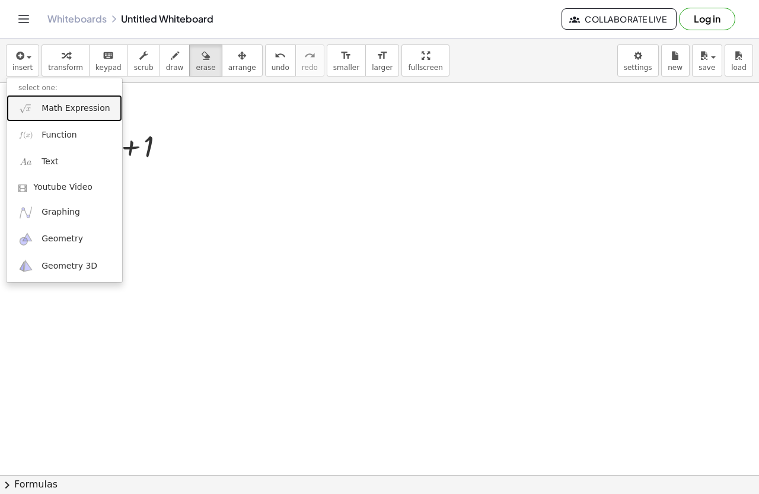
click at [85, 112] on span "Math Expression" at bounding box center [76, 109] width 68 height 12
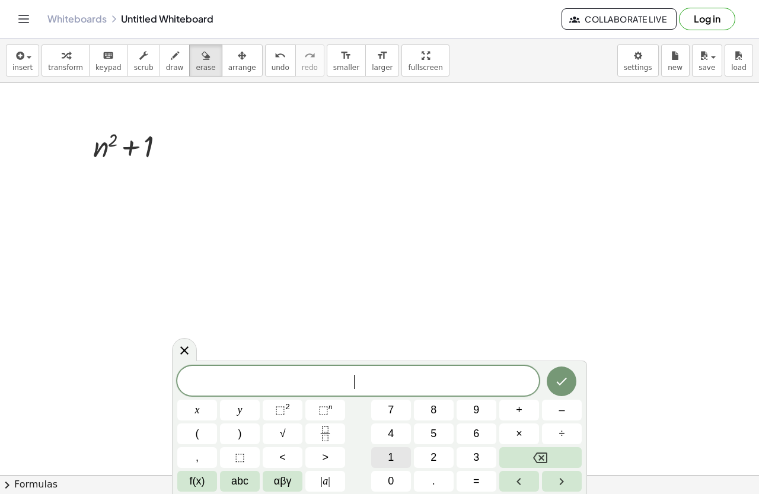
click at [390, 451] on span "1" at bounding box center [391, 458] width 6 height 16
click at [525, 457] on button "Backspace" at bounding box center [541, 457] width 82 height 21
click at [430, 457] on button "2" at bounding box center [434, 457] width 40 height 21
click at [516, 413] on button "+" at bounding box center [520, 410] width 40 height 21
click at [481, 426] on button "6" at bounding box center [477, 434] width 40 height 21
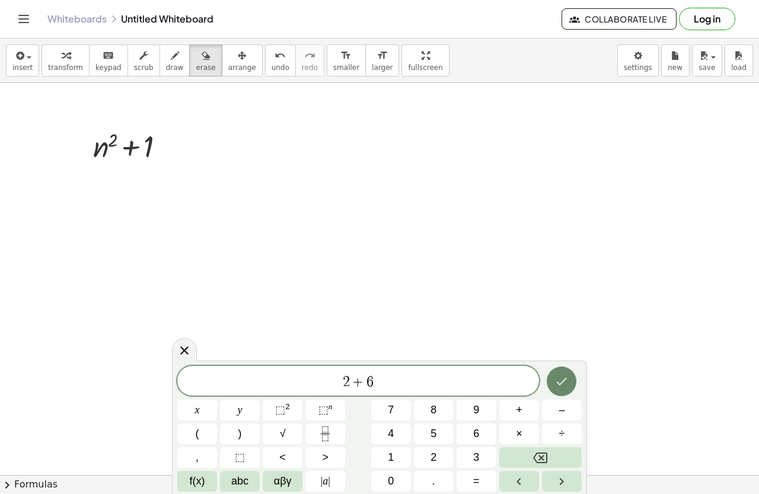
click at [561, 384] on icon "Done" at bounding box center [562, 382] width 11 height 8
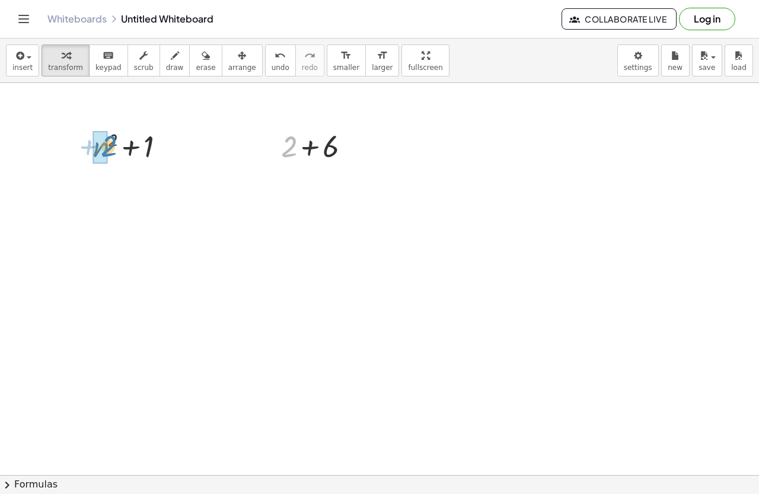
drag, startPoint x: 288, startPoint y: 148, endPoint x: 107, endPoint y: 148, distance: 180.9
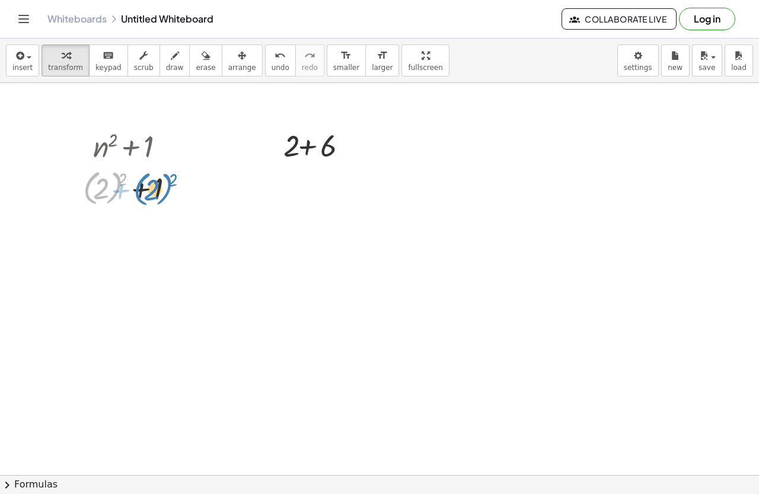
drag, startPoint x: 110, startPoint y: 183, endPoint x: 160, endPoint y: 185, distance: 50.4
click at [160, 185] on div at bounding box center [135, 187] width 117 height 43
drag, startPoint x: 151, startPoint y: 186, endPoint x: 87, endPoint y: 179, distance: 65.1
click at [185, 233] on div at bounding box center [182, 231] width 13 height 13
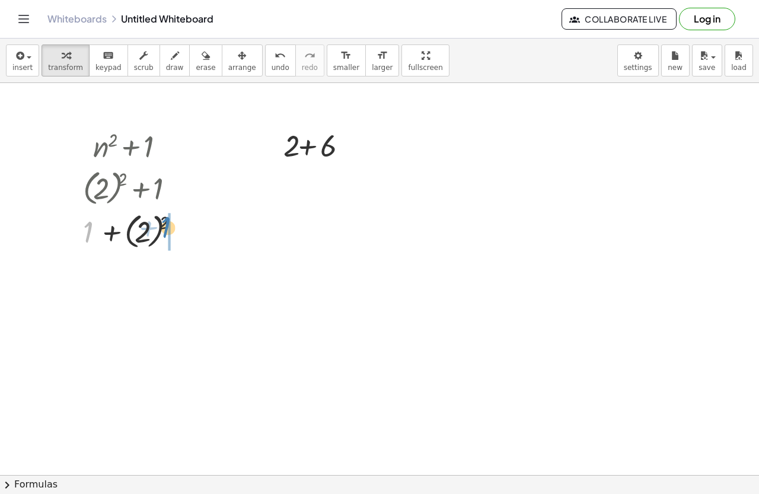
drag, startPoint x: 90, startPoint y: 233, endPoint x: 177, endPoint y: 228, distance: 86.7
click at [177, 228] on div at bounding box center [135, 230] width 117 height 43
drag, startPoint x: 326, startPoint y: 152, endPoint x: 225, endPoint y: 152, distance: 101.4
click at [309, 180] on icon at bounding box center [309, 176] width 12 height 12
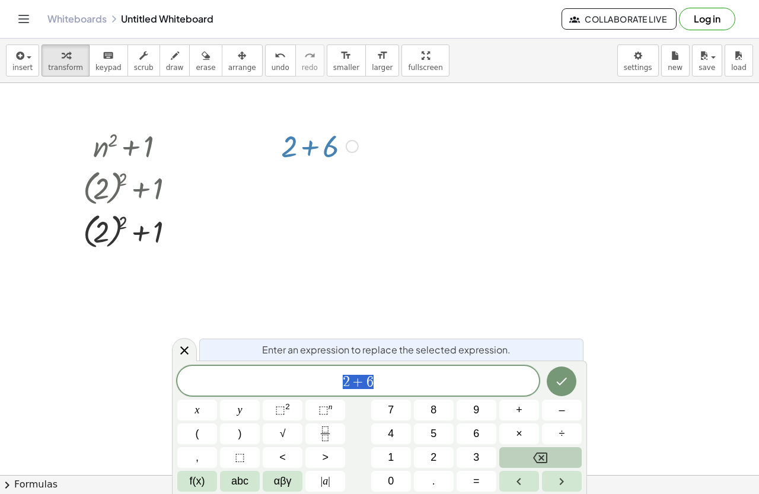
click at [536, 453] on icon "Backspace" at bounding box center [540, 458] width 14 height 14
click at [193, 352] on div at bounding box center [184, 349] width 25 height 23
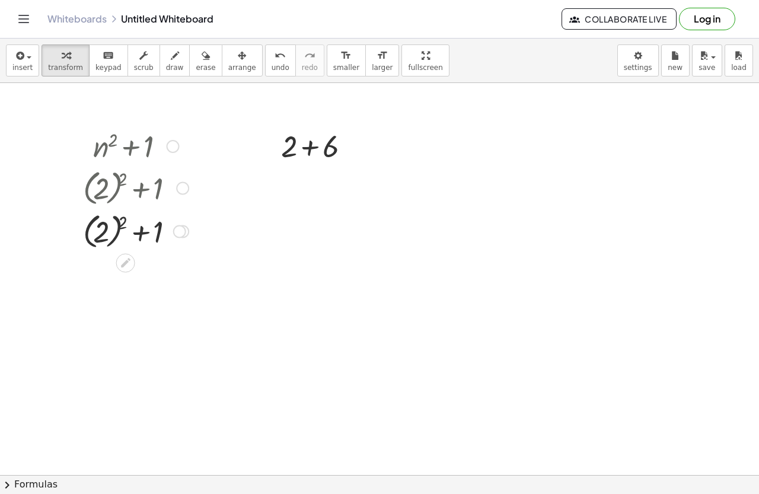
click at [180, 233] on div at bounding box center [179, 231] width 13 height 13
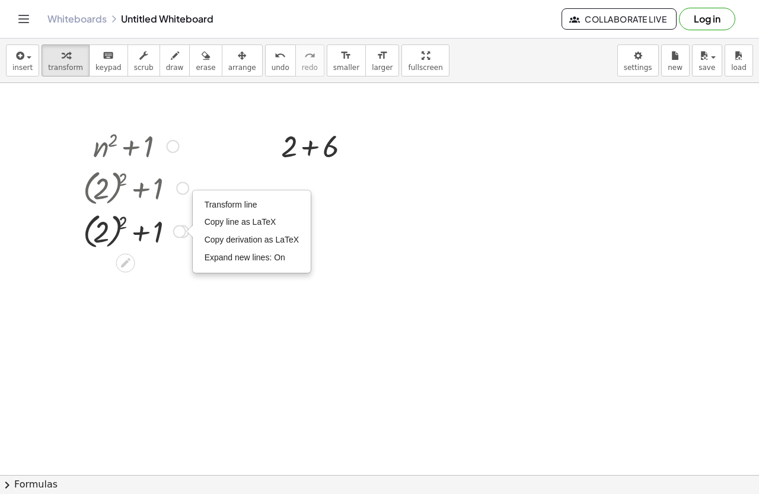
click at [121, 262] on icon at bounding box center [125, 263] width 12 height 12
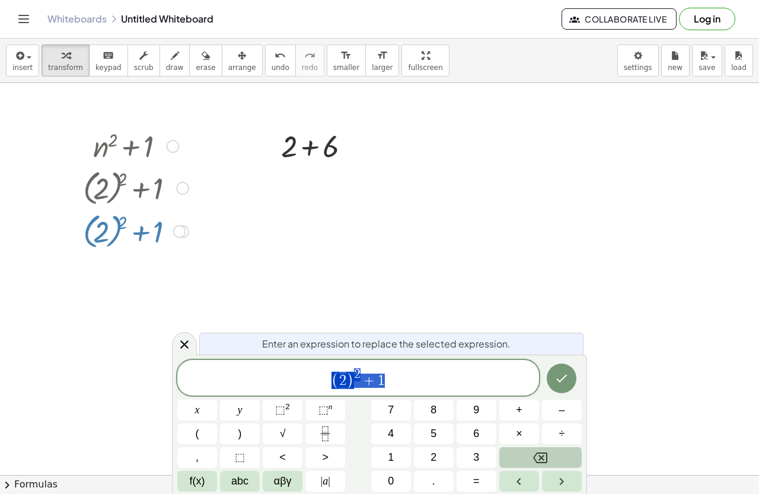
click at [537, 456] on icon "Backspace" at bounding box center [540, 458] width 14 height 14
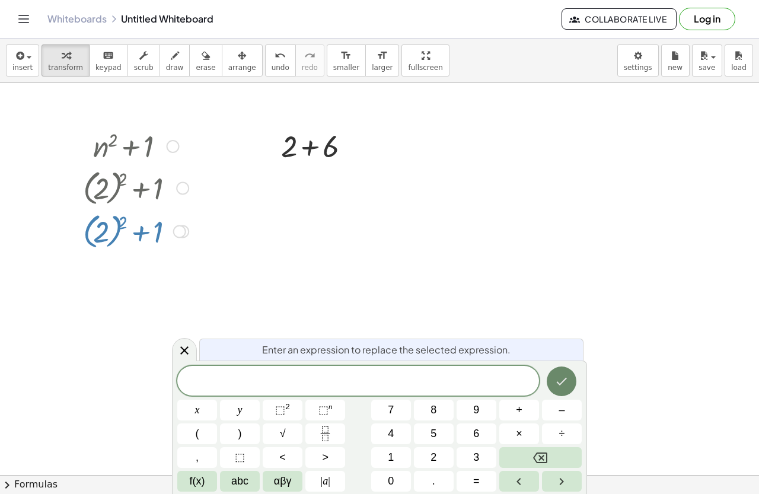
click at [560, 381] on icon "Done" at bounding box center [562, 381] width 14 height 14
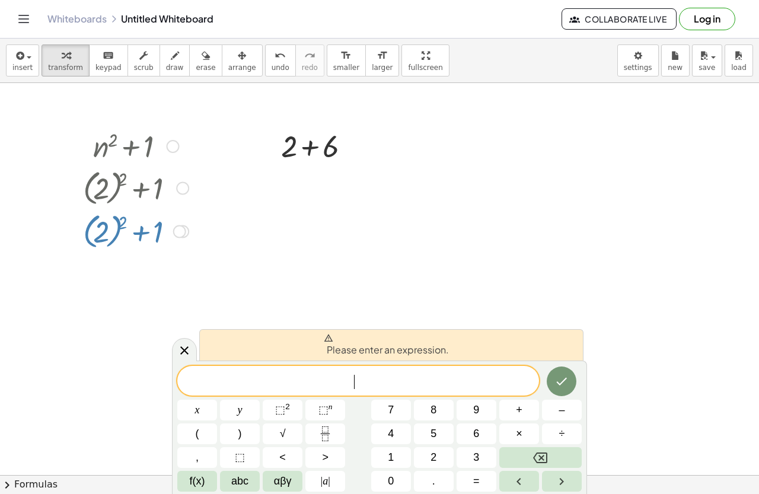
click at [393, 380] on span "​" at bounding box center [358, 382] width 362 height 17
click at [381, 428] on button "4" at bounding box center [391, 434] width 40 height 21
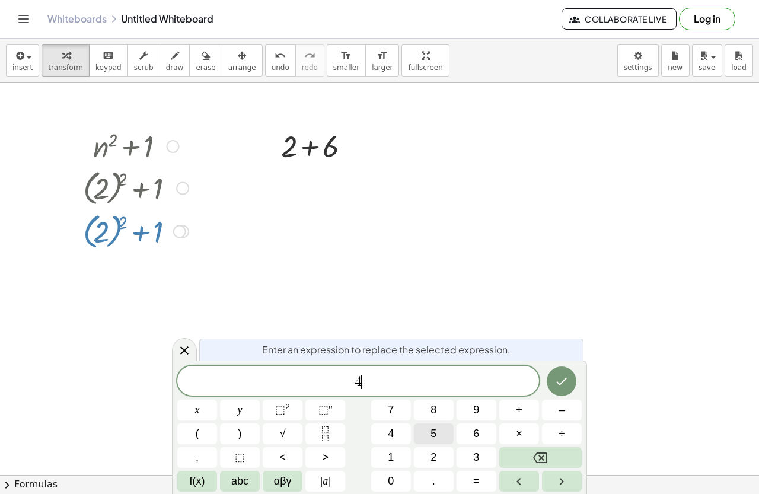
click at [448, 440] on button "5" at bounding box center [434, 434] width 40 height 21
click at [387, 415] on div "4 5 ​ x y ⬚ 2 ⬚ n 7 8 9 + – ( ) √ 4 5 6 × ÷ , ⬚ < > 1 2 3 f(x) abc αβγ | a | 0 …" at bounding box center [379, 429] width 405 height 126
click at [411, 440] on div "4 5 ​ x y ⬚ 2 ⬚ n 7 8 9 + – ( ) √ 4 5 6 × ÷ , ⬚ < > 1 2 3 f(x) abc αβγ | a | 0 …" at bounding box center [379, 429] width 405 height 126
click at [423, 428] on button "5" at bounding box center [434, 434] width 40 height 21
click at [441, 443] on button "5" at bounding box center [434, 434] width 40 height 21
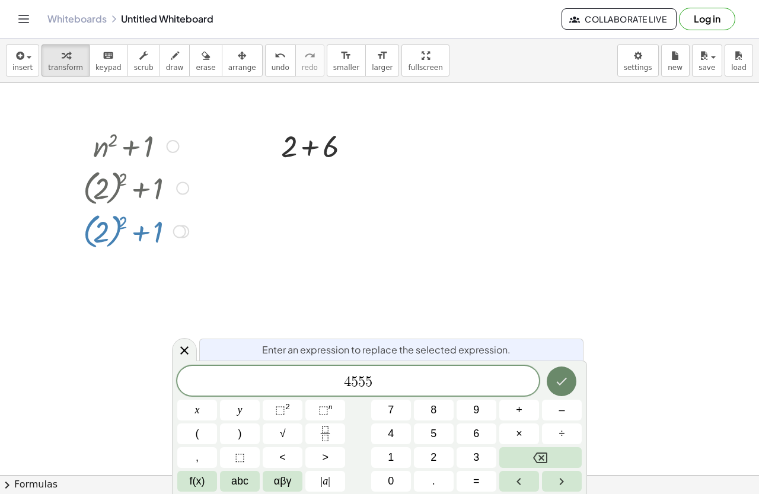
click at [567, 383] on icon "Done" at bounding box center [562, 381] width 14 height 14
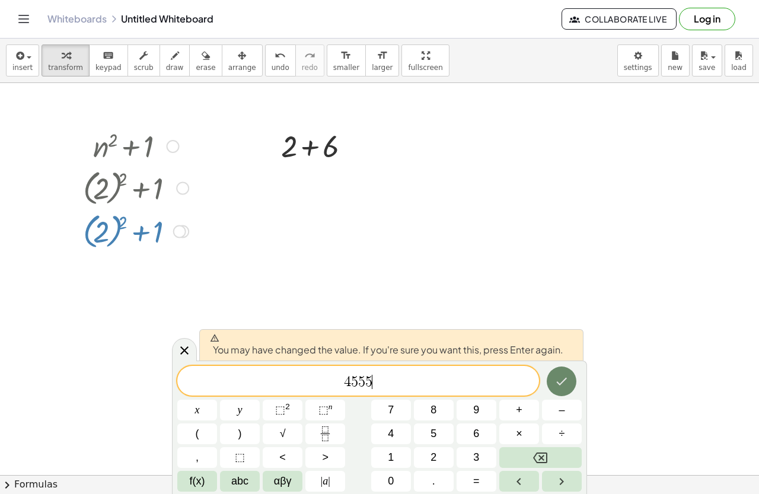
click at [567, 383] on icon "Done" at bounding box center [562, 381] width 14 height 14
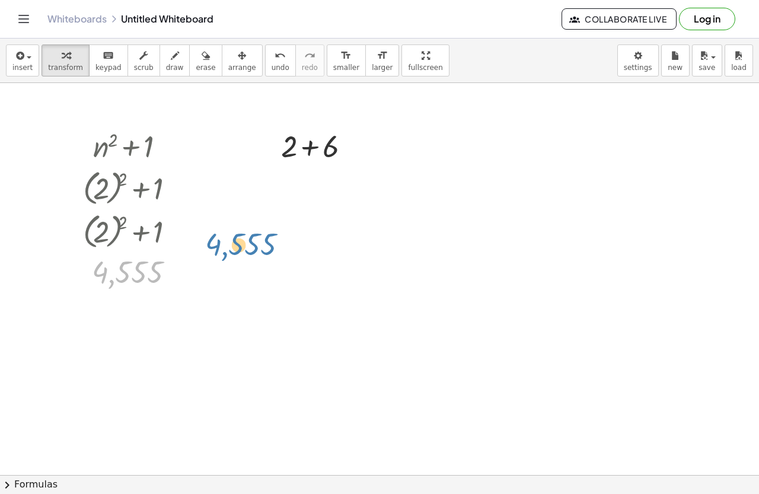
drag, startPoint x: 132, startPoint y: 272, endPoint x: 242, endPoint y: 230, distance: 118.1
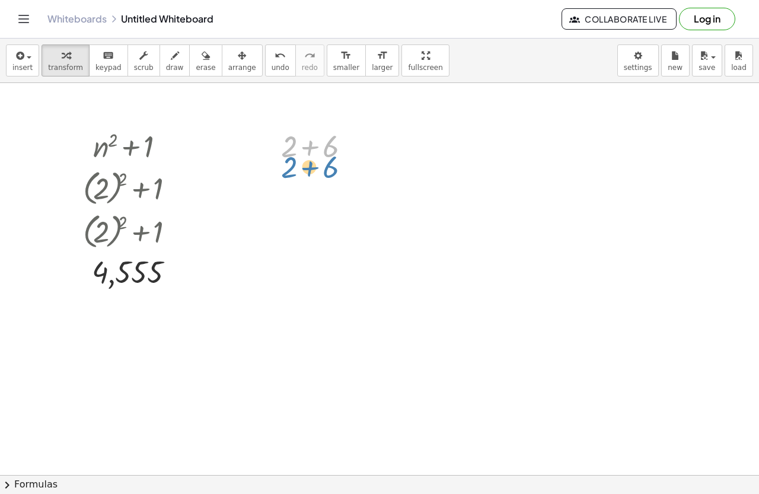
click at [287, 163] on div at bounding box center [319, 145] width 89 height 40
drag, startPoint x: 285, startPoint y: 152, endPoint x: 294, endPoint y: 145, distance: 10.9
click at [294, 145] on div at bounding box center [319, 145] width 89 height 40
drag, startPoint x: 336, startPoint y: 149, endPoint x: 357, endPoint y: 136, distance: 25.0
click at [357, 136] on div at bounding box center [319, 145] width 89 height 40
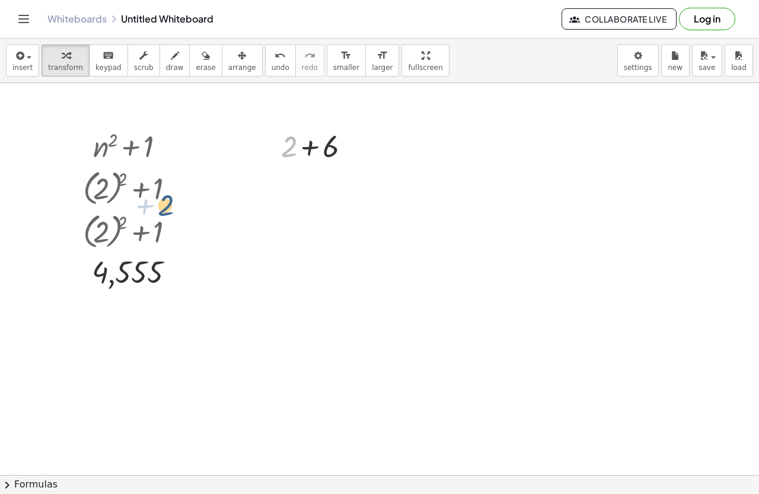
drag, startPoint x: 274, startPoint y: 179, endPoint x: 141, endPoint y: 206, distance: 136.4
drag, startPoint x: 289, startPoint y: 159, endPoint x: 180, endPoint y: 217, distance: 123.7
drag, startPoint x: 287, startPoint y: 147, endPoint x: 349, endPoint y: 148, distance: 61.7
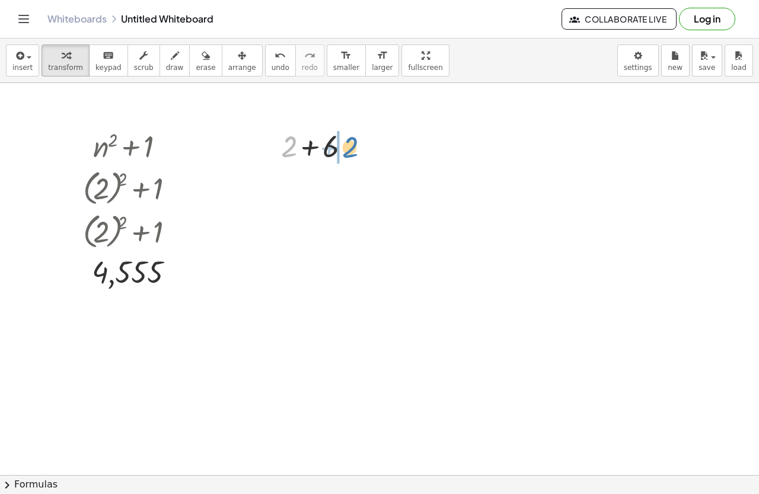
click at [349, 148] on div at bounding box center [319, 145] width 89 height 40
click at [166, 54] on div "button" at bounding box center [175, 55] width 18 height 14
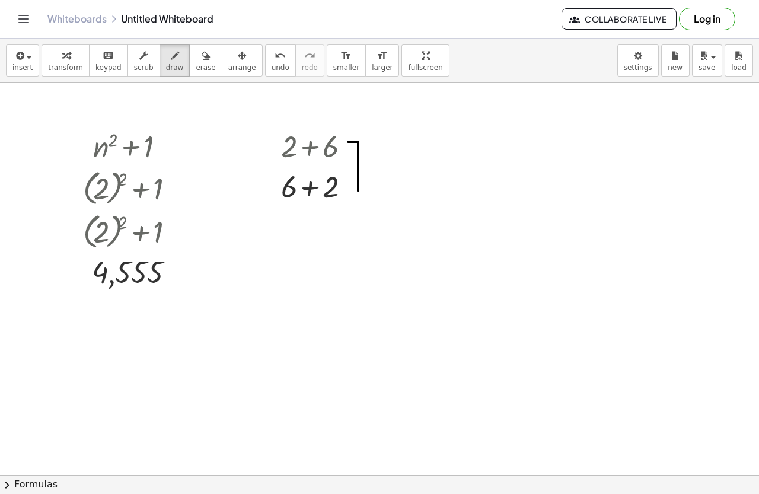
drag, startPoint x: 348, startPoint y: 142, endPoint x: 351, endPoint y: 191, distance: 49.3
drag, startPoint x: 361, startPoint y: 174, endPoint x: 374, endPoint y: 171, distance: 13.8
drag, startPoint x: 372, startPoint y: 167, endPoint x: 377, endPoint y: 176, distance: 10.9
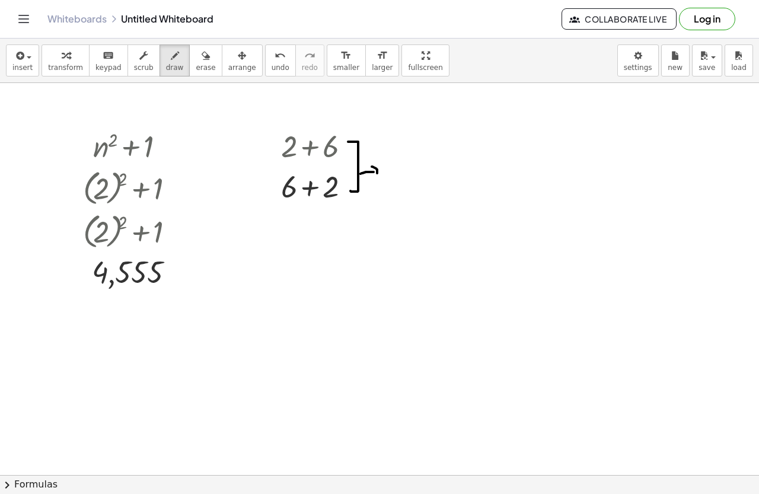
drag, startPoint x: 383, startPoint y: 161, endPoint x: 405, endPoint y: 168, distance: 23.6
drag, startPoint x: 425, startPoint y: 164, endPoint x: 449, endPoint y: 155, distance: 25.9
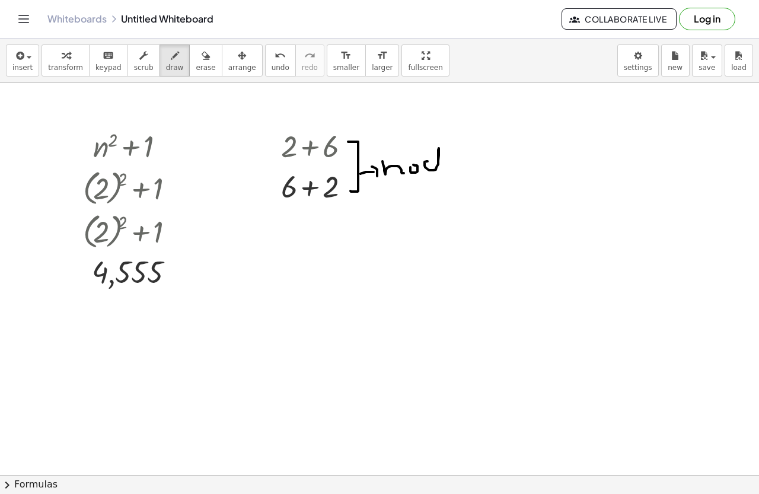
drag, startPoint x: 449, startPoint y: 166, endPoint x: 458, endPoint y: 162, distance: 9.6
drag, startPoint x: 463, startPoint y: 167, endPoint x: 478, endPoint y: 161, distance: 16.0
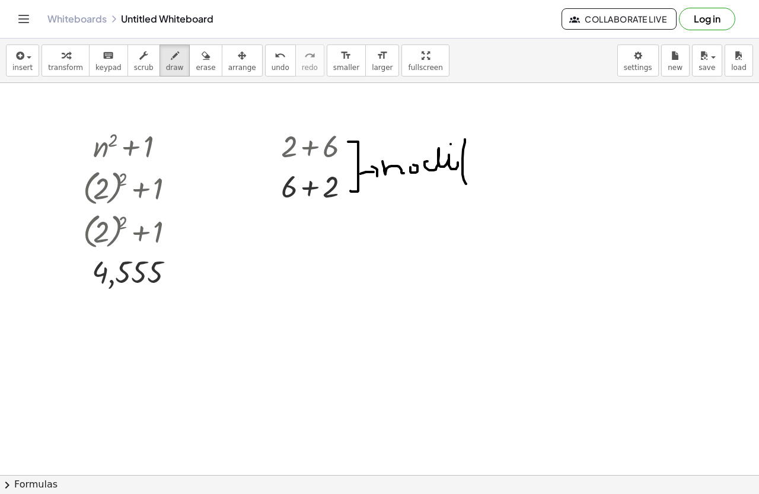
drag, startPoint x: 478, startPoint y: 170, endPoint x: 495, endPoint y: 161, distance: 19.4
drag, startPoint x: 496, startPoint y: 160, endPoint x: 505, endPoint y: 161, distance: 9.6
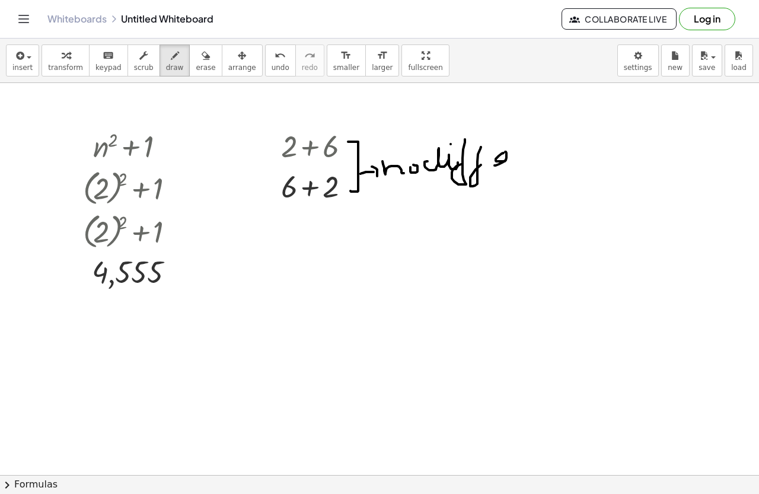
drag, startPoint x: 505, startPoint y: 152, endPoint x: 495, endPoint y: 166, distance: 17.3
drag, startPoint x: 510, startPoint y: 154, endPoint x: 548, endPoint y: 149, distance: 38.2
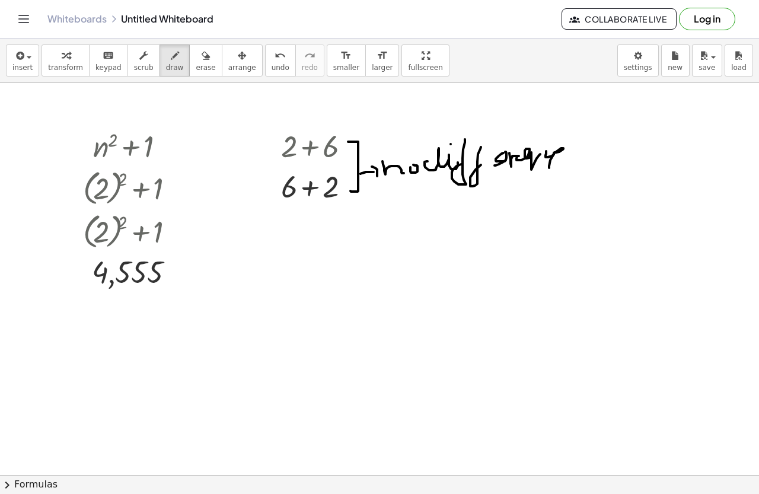
drag, startPoint x: 555, startPoint y: 152, endPoint x: 560, endPoint y: 168, distance: 16.3
click at [196, 58] on div "button" at bounding box center [206, 55] width 20 height 14
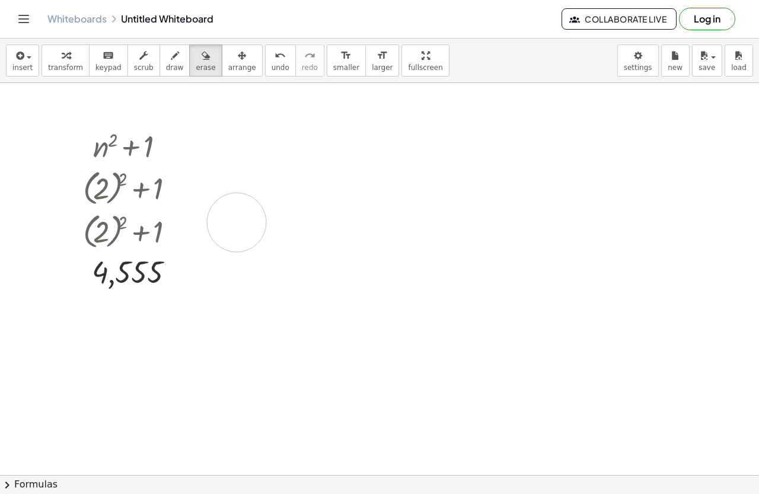
drag, startPoint x: 487, startPoint y: 195, endPoint x: 267, endPoint y: 223, distance: 221.9
drag, startPoint x: 273, startPoint y: 134, endPoint x: 306, endPoint y: 215, distance: 87.3
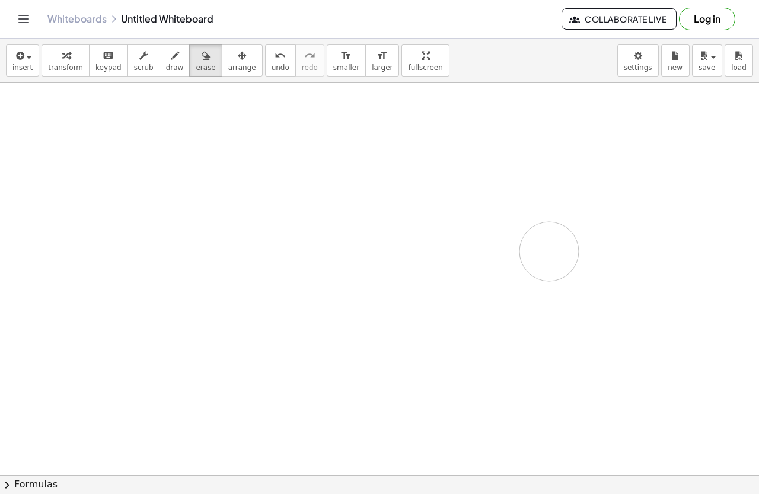
drag, startPoint x: 311, startPoint y: 142, endPoint x: 359, endPoint y: 180, distance: 60.8
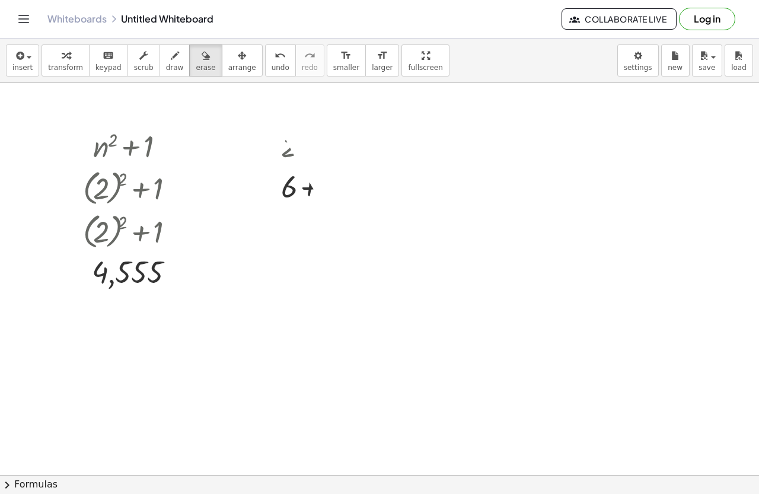
click at [273, 50] on div "insert select one: Math Expression Function Text Youtube Video Graphing Geometr…" at bounding box center [379, 267] width 759 height 456
drag, startPoint x: 341, startPoint y: 193, endPoint x: 160, endPoint y: 239, distance: 186.8
drag, startPoint x: 320, startPoint y: 193, endPoint x: 260, endPoint y: 191, distance: 60.0
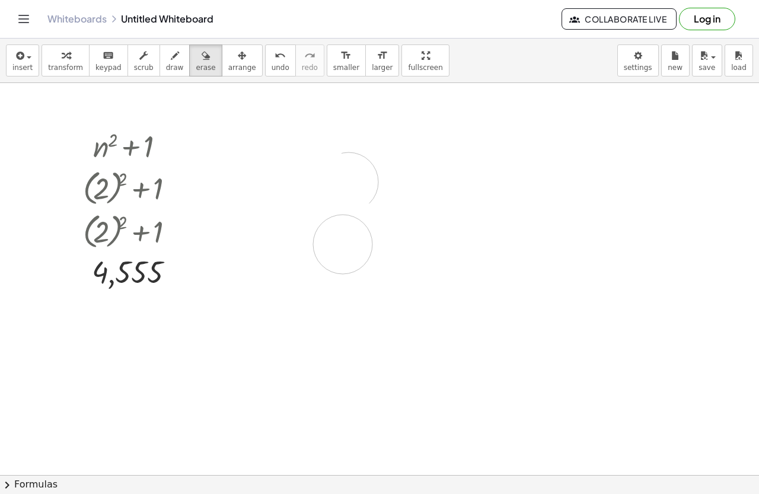
drag, startPoint x: 277, startPoint y: 178, endPoint x: 345, endPoint y: 244, distance: 95.2
drag, startPoint x: 304, startPoint y: 187, endPoint x: 315, endPoint y: 157, distance: 32.3
drag, startPoint x: 309, startPoint y: 119, endPoint x: 323, endPoint y: 190, distance: 73.1
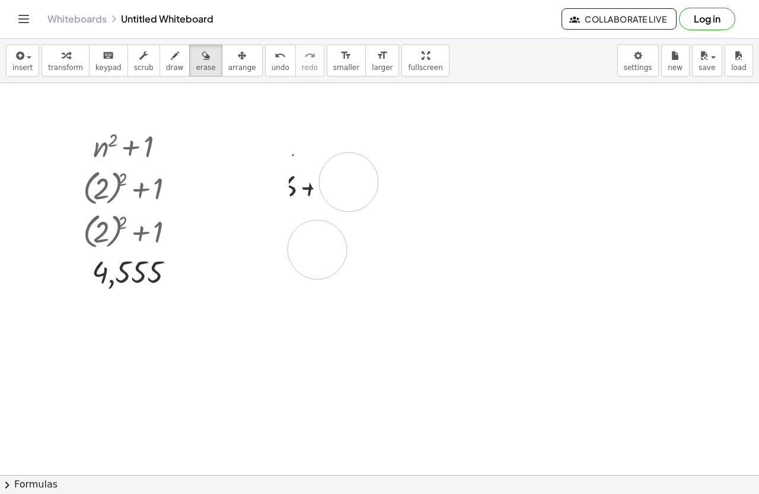
drag, startPoint x: 105, startPoint y: 246, endPoint x: 103, endPoint y: 183, distance: 62.9
drag, startPoint x: 154, startPoint y: 255, endPoint x: 113, endPoint y: 155, distance: 107.2
